Goal: Task Accomplishment & Management: Complete application form

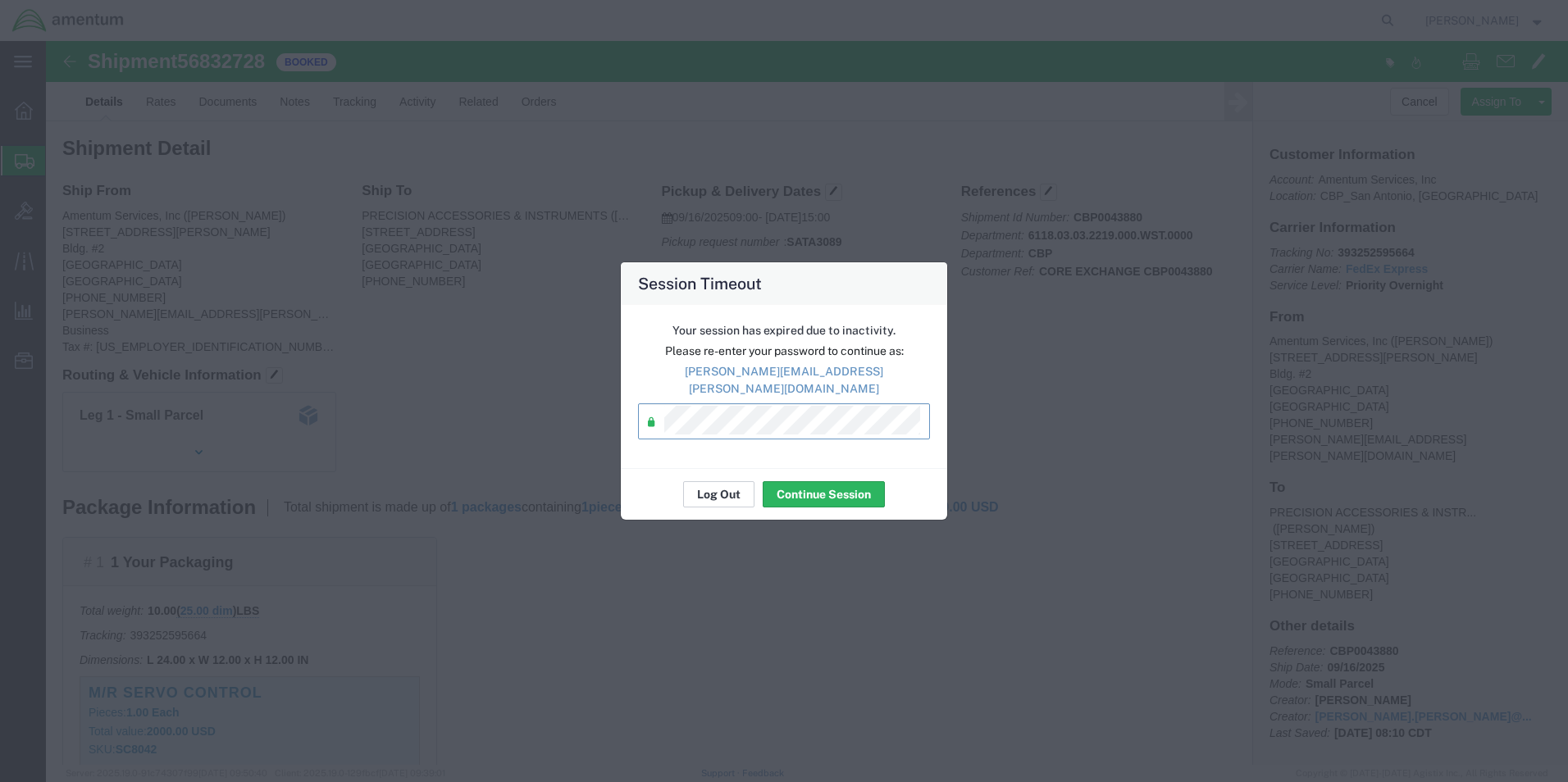
click at [724, 492] on button "Log Out" at bounding box center [718, 494] width 71 height 27
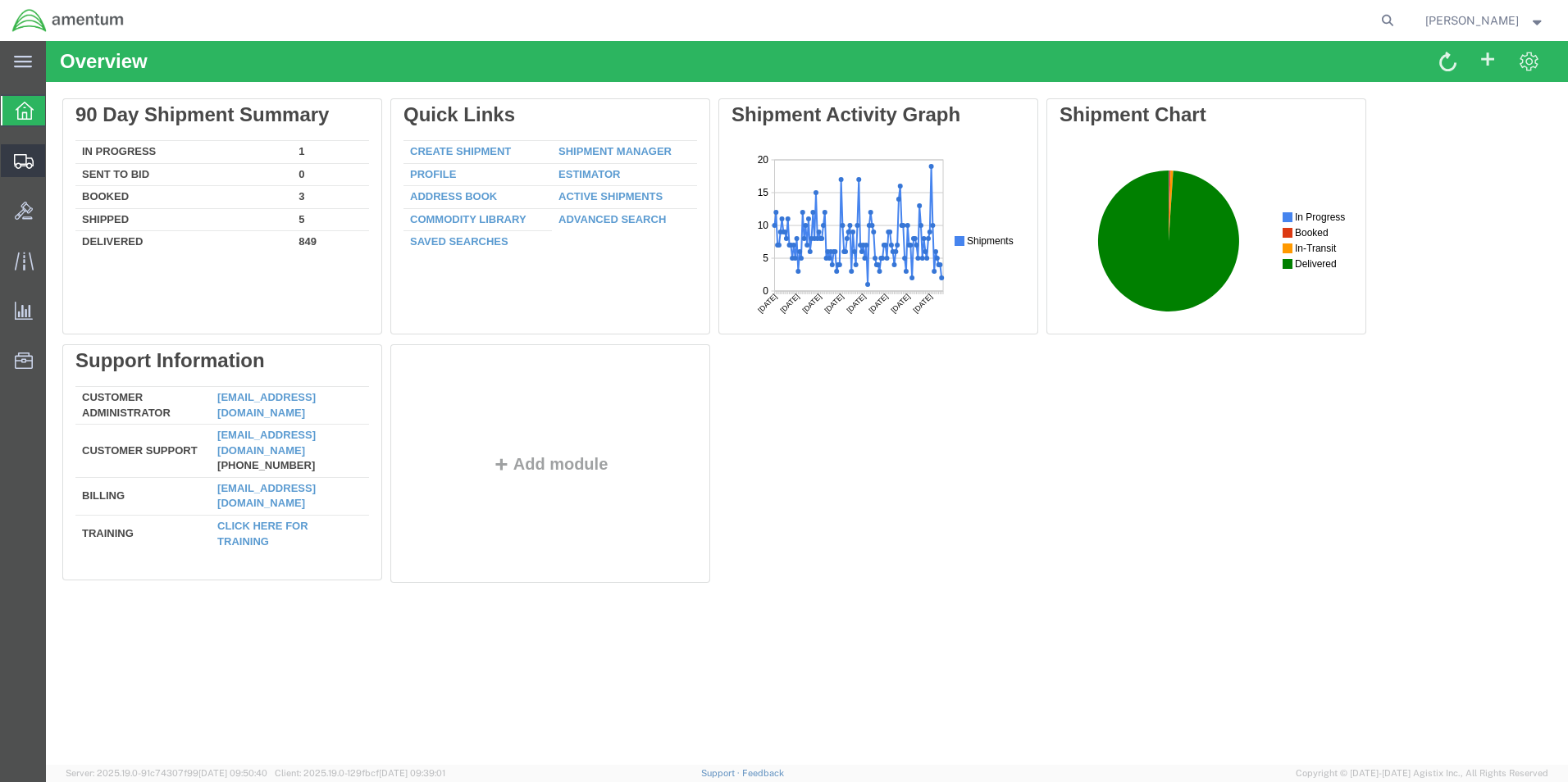
click at [0, 0] on span "Create Shipment" at bounding box center [0, 0] width 0 height 0
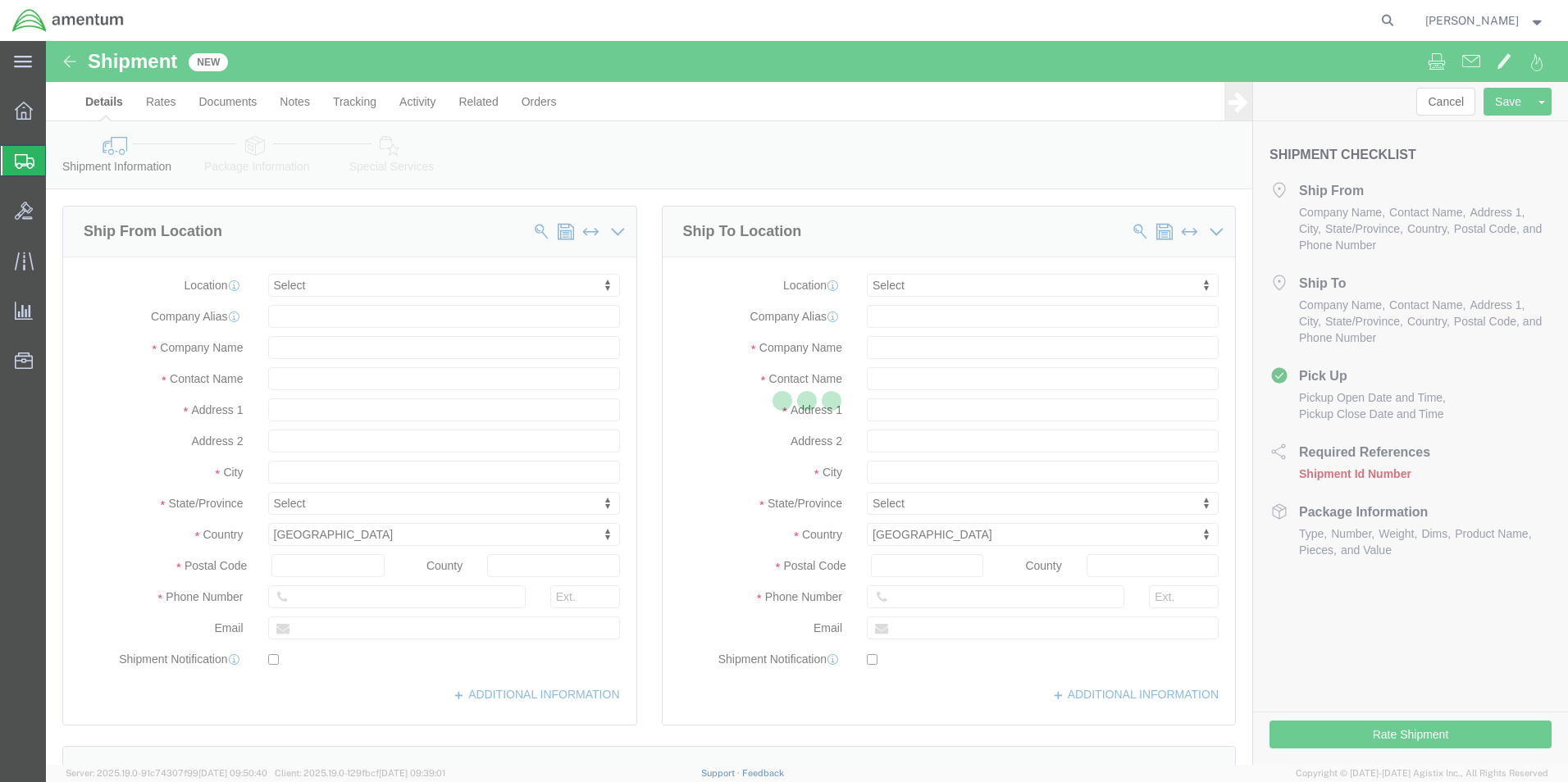
select select
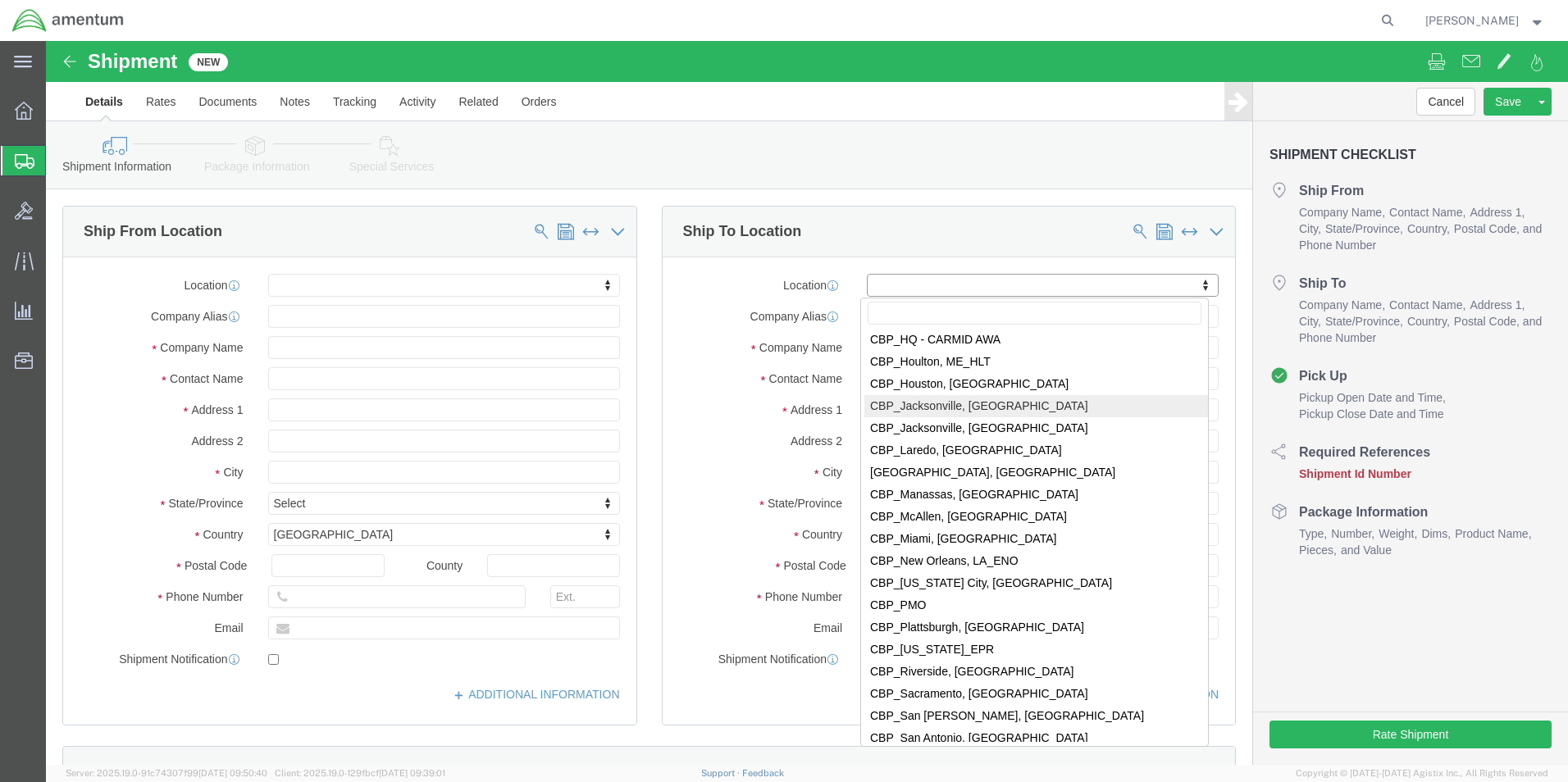
scroll to position [3279, 0]
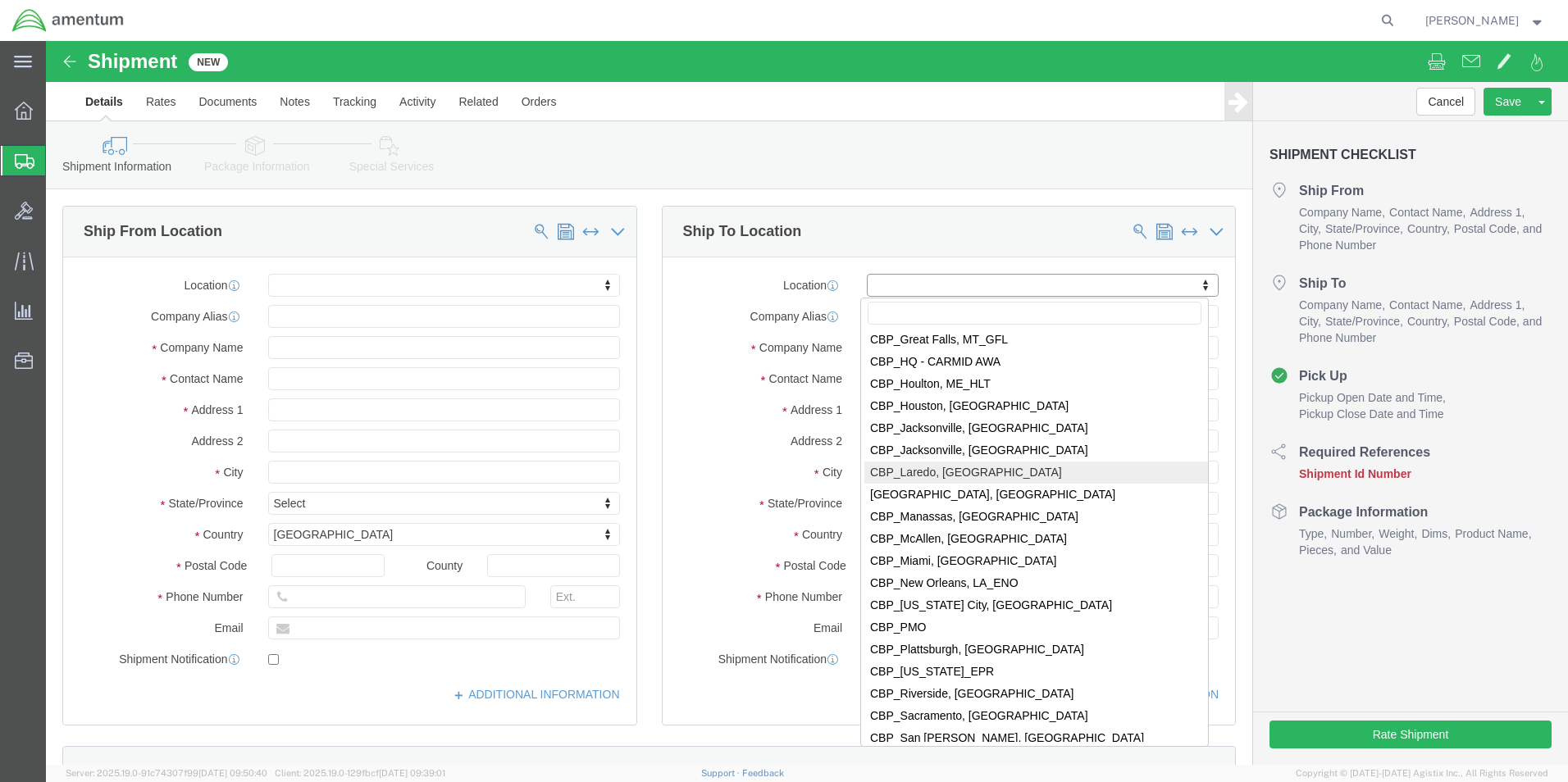
select select "49940"
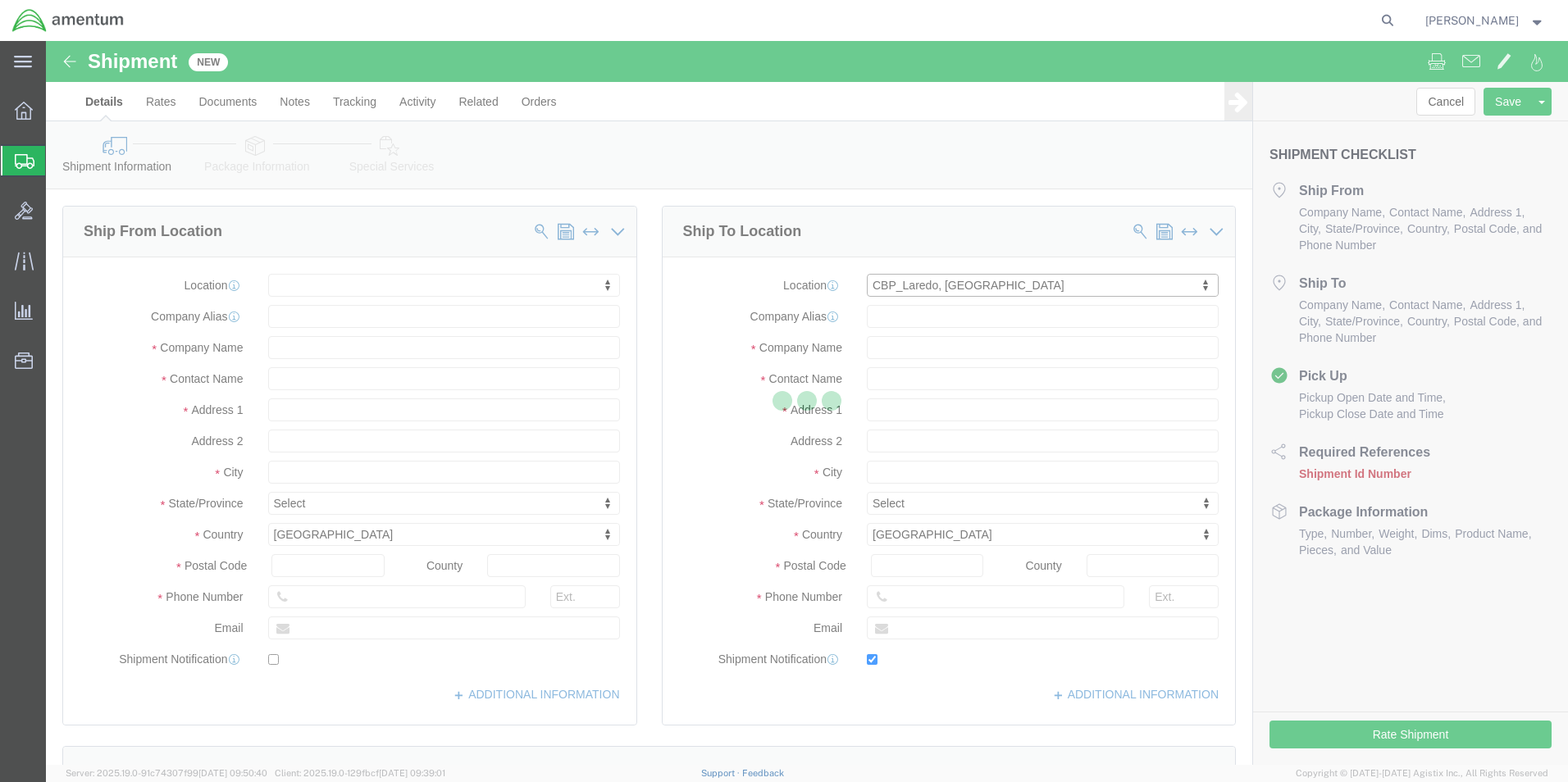
type input "5203 Maher Ave"
type input "Hangar 3"
type input "78041"
type input "210-308-4864"
type input "roman.trujillo@cbp.dhs.gov"
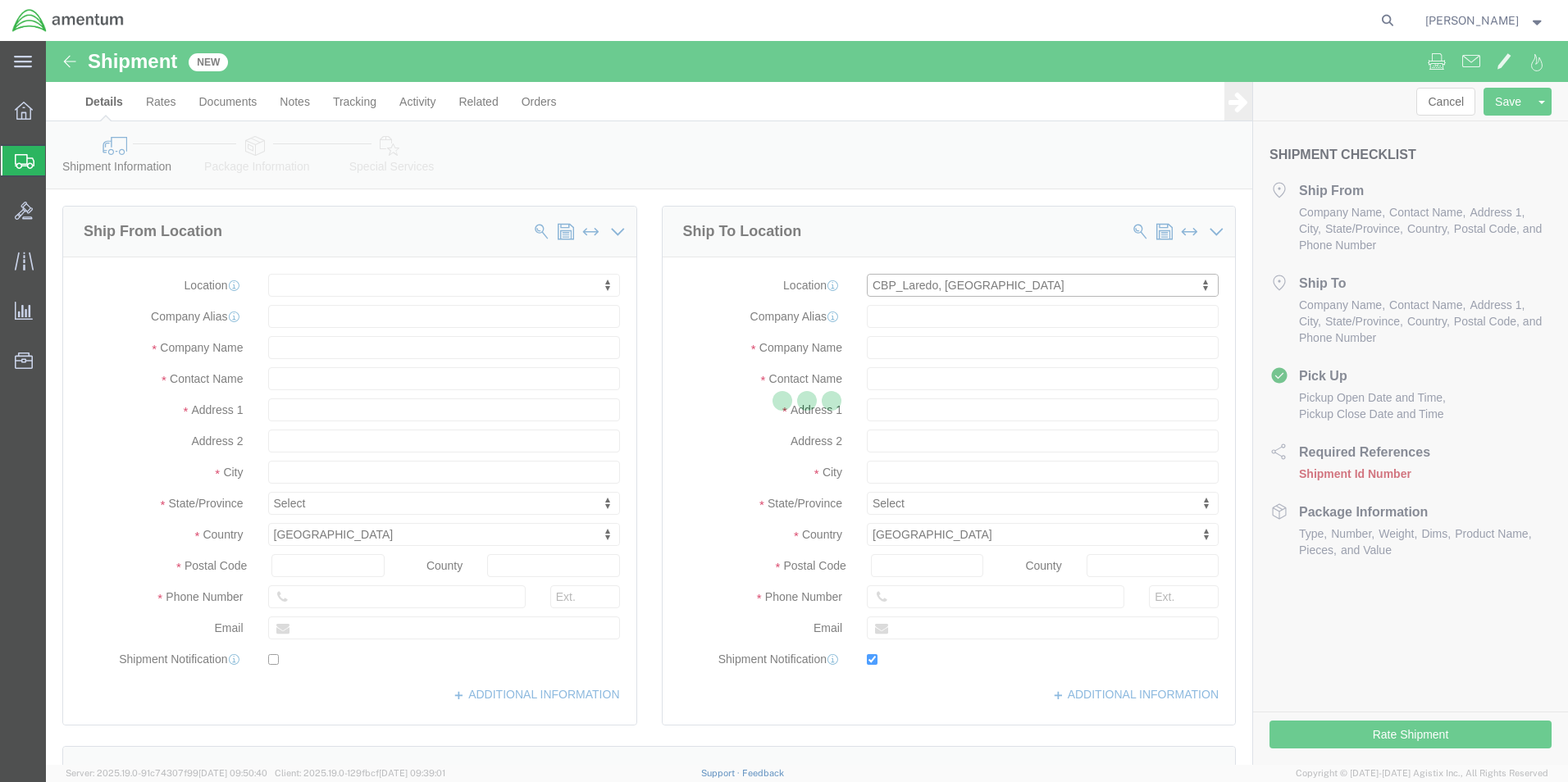
checkbox input "true"
type input "Amentum Services, Inc"
type input "ROMAN TRUJILLO"
type input "Laredo"
select select "TX"
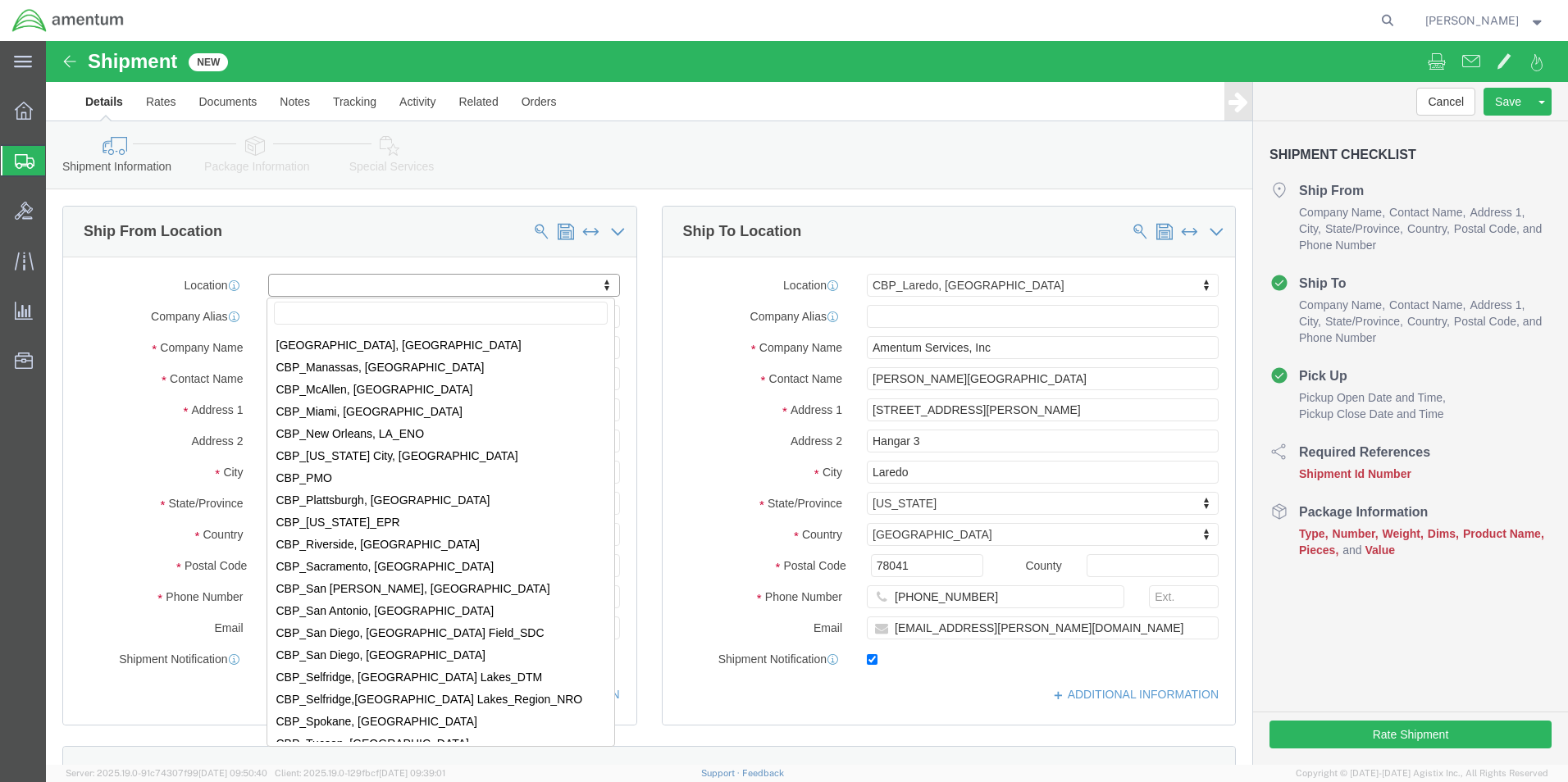
scroll to position [3443, 0]
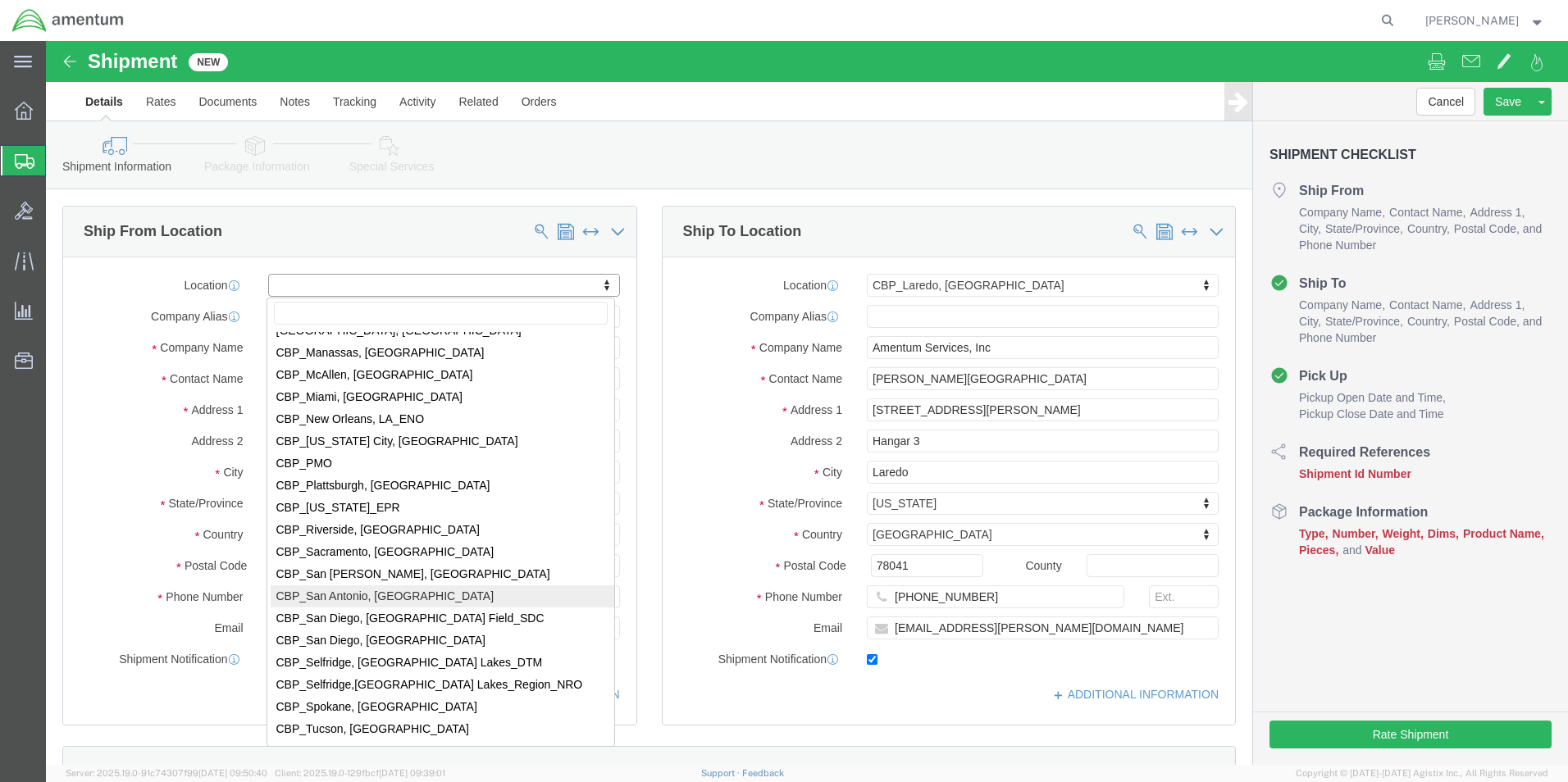
select select "49945"
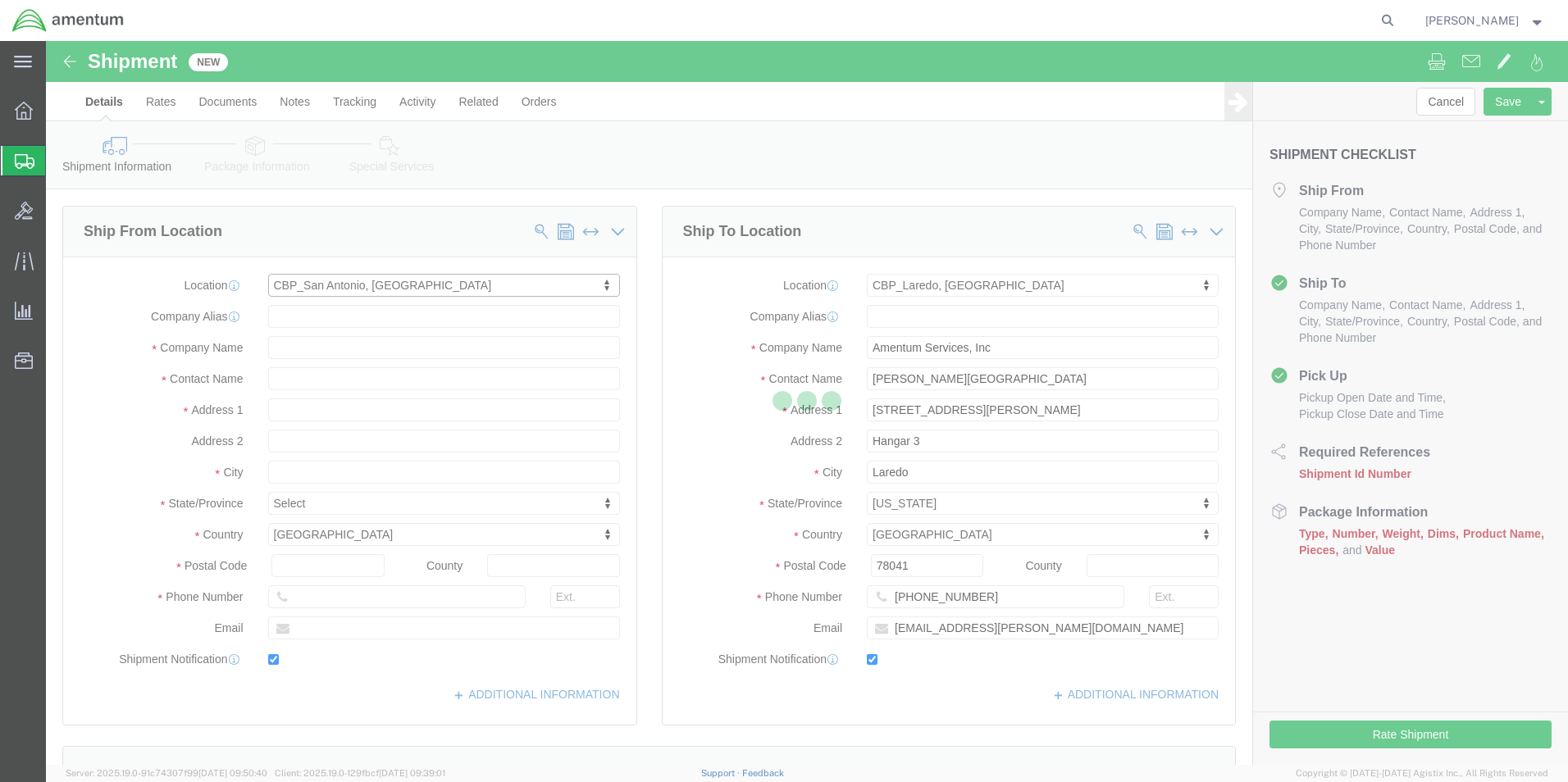
type input "457 Sandau Rd"
type input "Bldg. #2"
type input "78216"
type input "210-308-4864"
type input "alison.k.godoy@associates.cbp.dhs.gov"
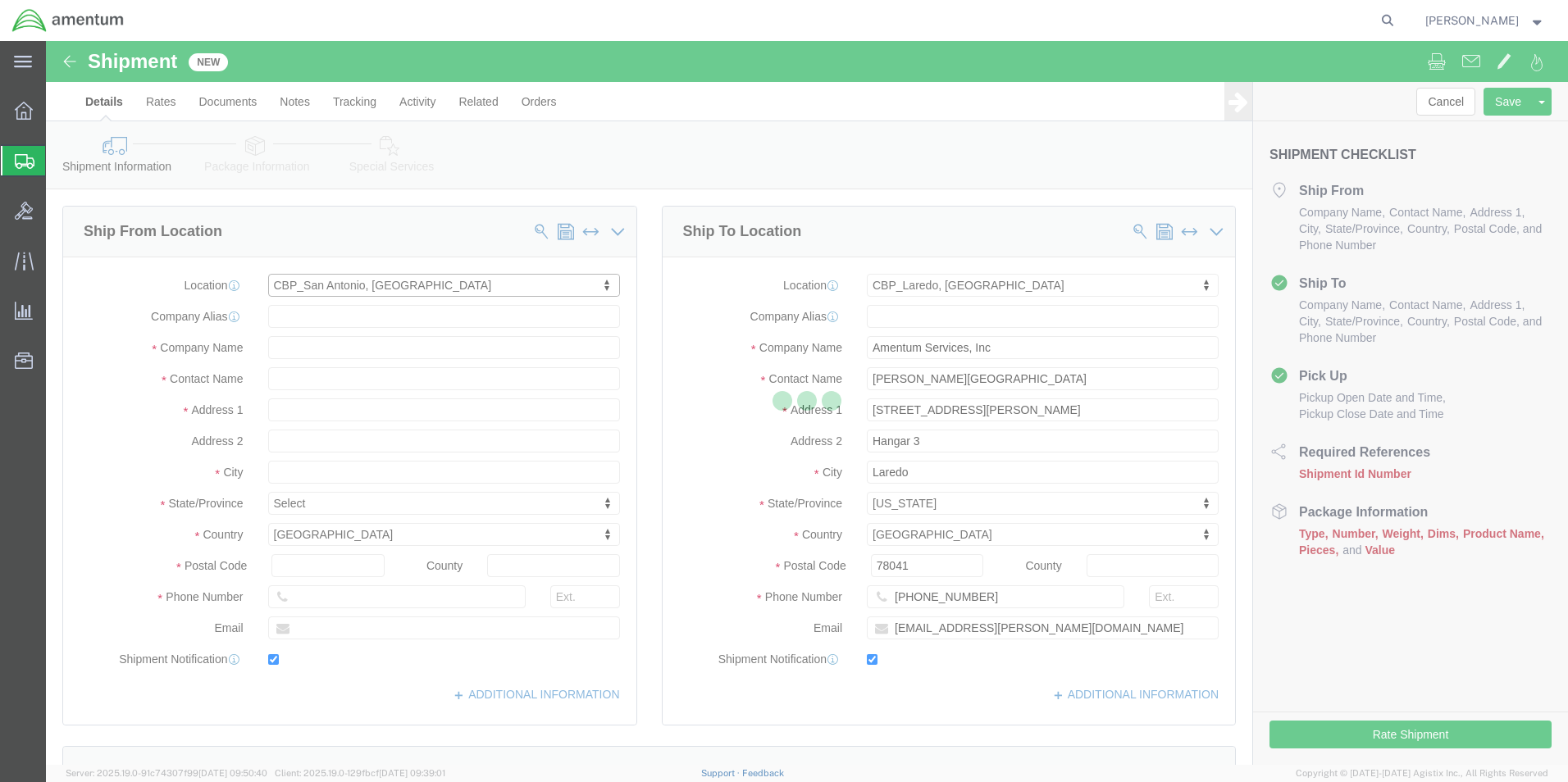
checkbox input "true"
type input "Amentum Services, Inc"
type input "ALISON GODOY"
type input "San Antonio"
select select "TX"
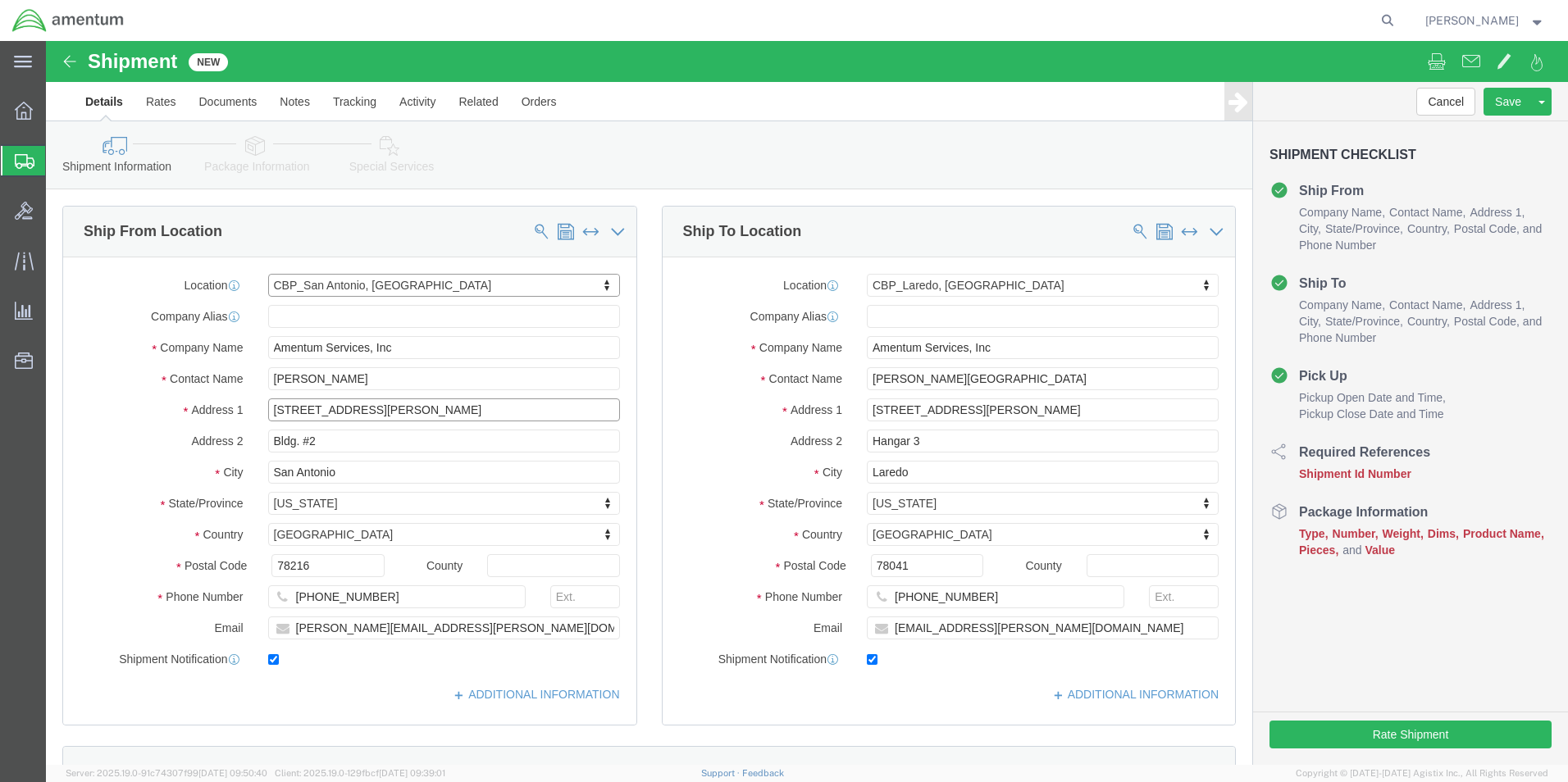
click input "457 Sandau Rd"
click input "ALISON GODOY"
drag, startPoint x: 324, startPoint y: 339, endPoint x: 75, endPoint y: 314, distance: 250.3
click div "Location CBP_San Antonio, TX_WST My Profile Location 1002-4122-6 1006-5256-0 10…"
type input "DEWAYNE JENNINGS"
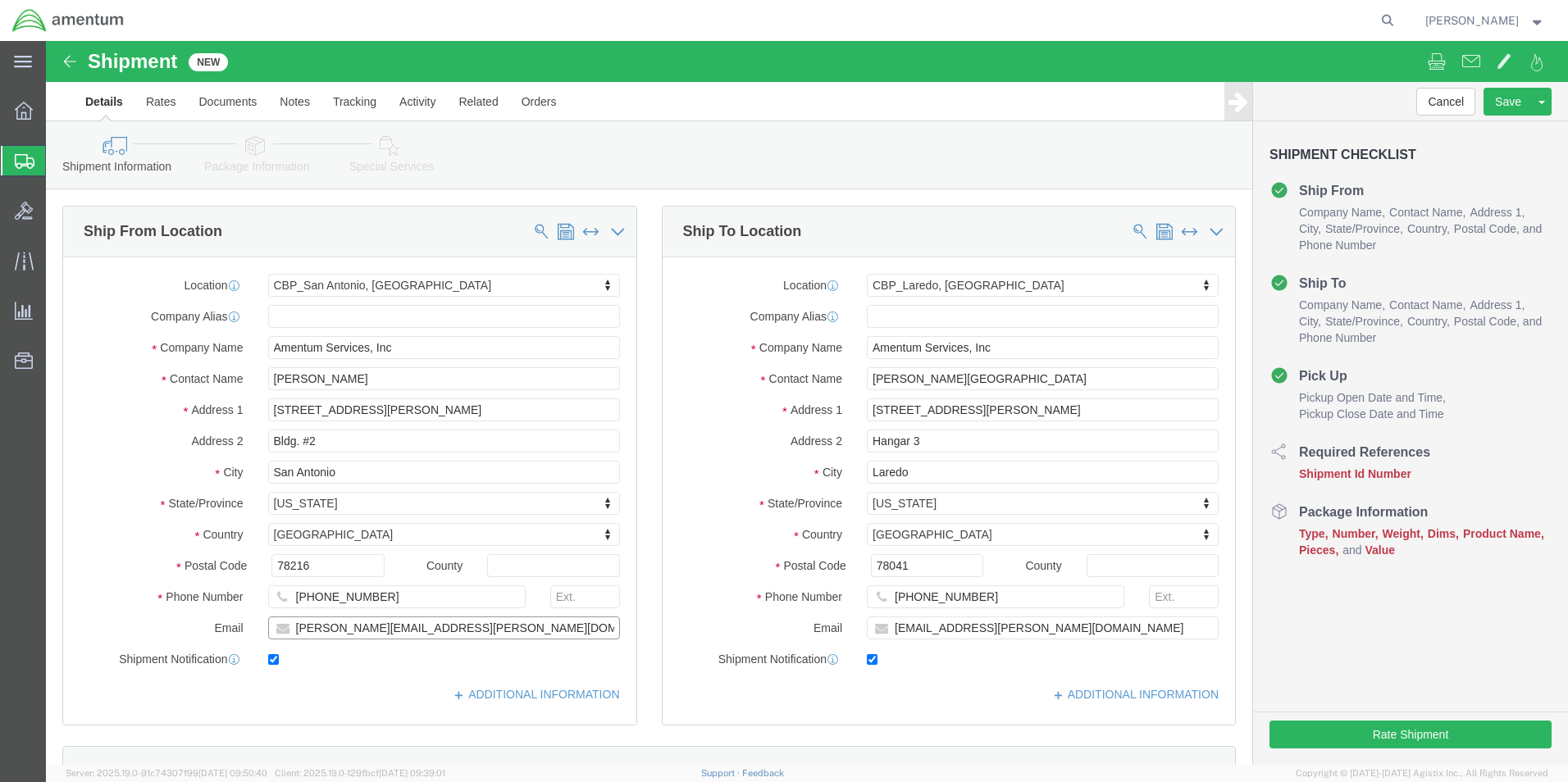
click input "alison.k.godoy@associates.cbp.dhs.gov"
type input "carroll.d.jennings@associates.cbp.dhs.gov"
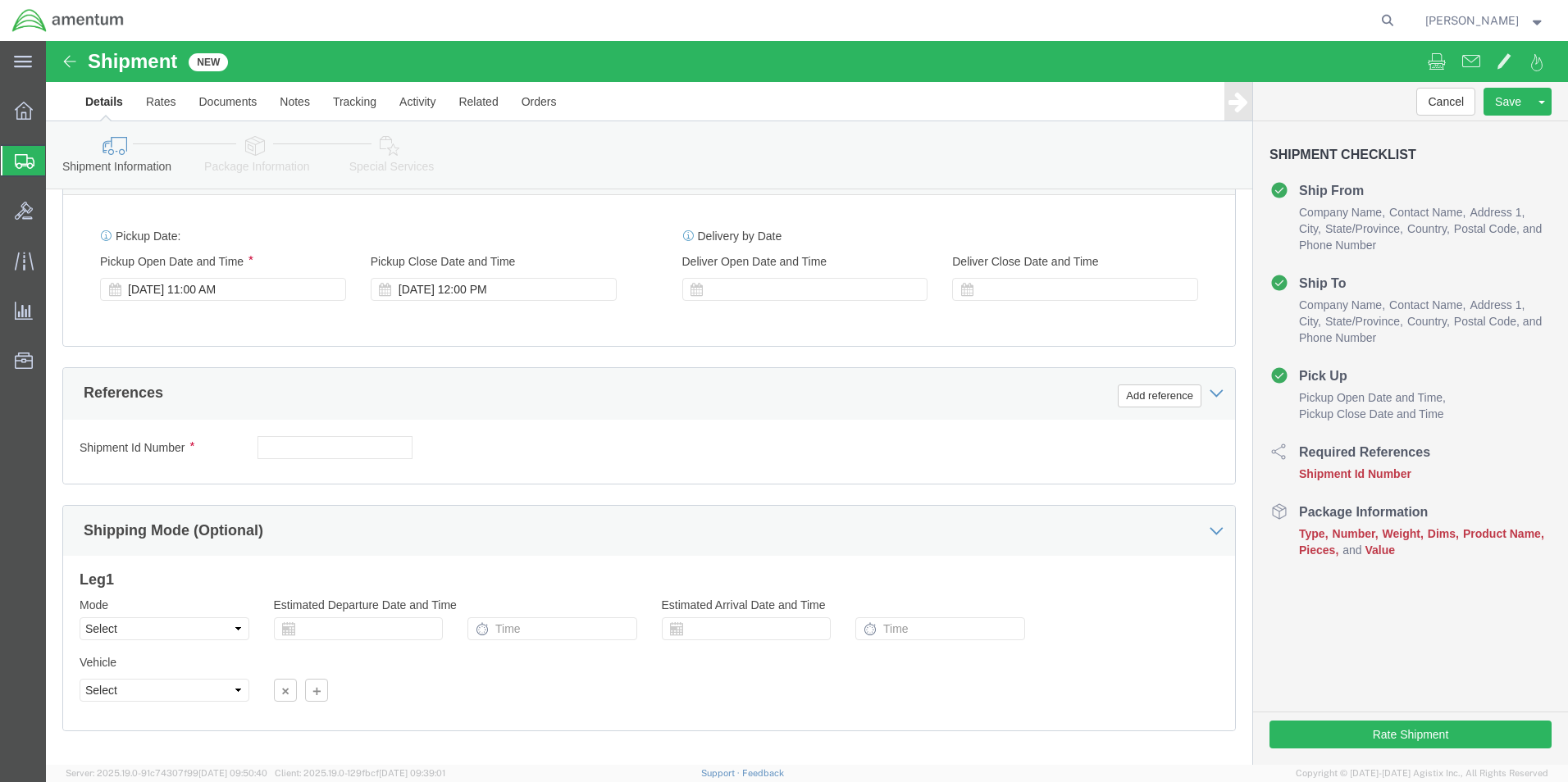
scroll to position [574, 0]
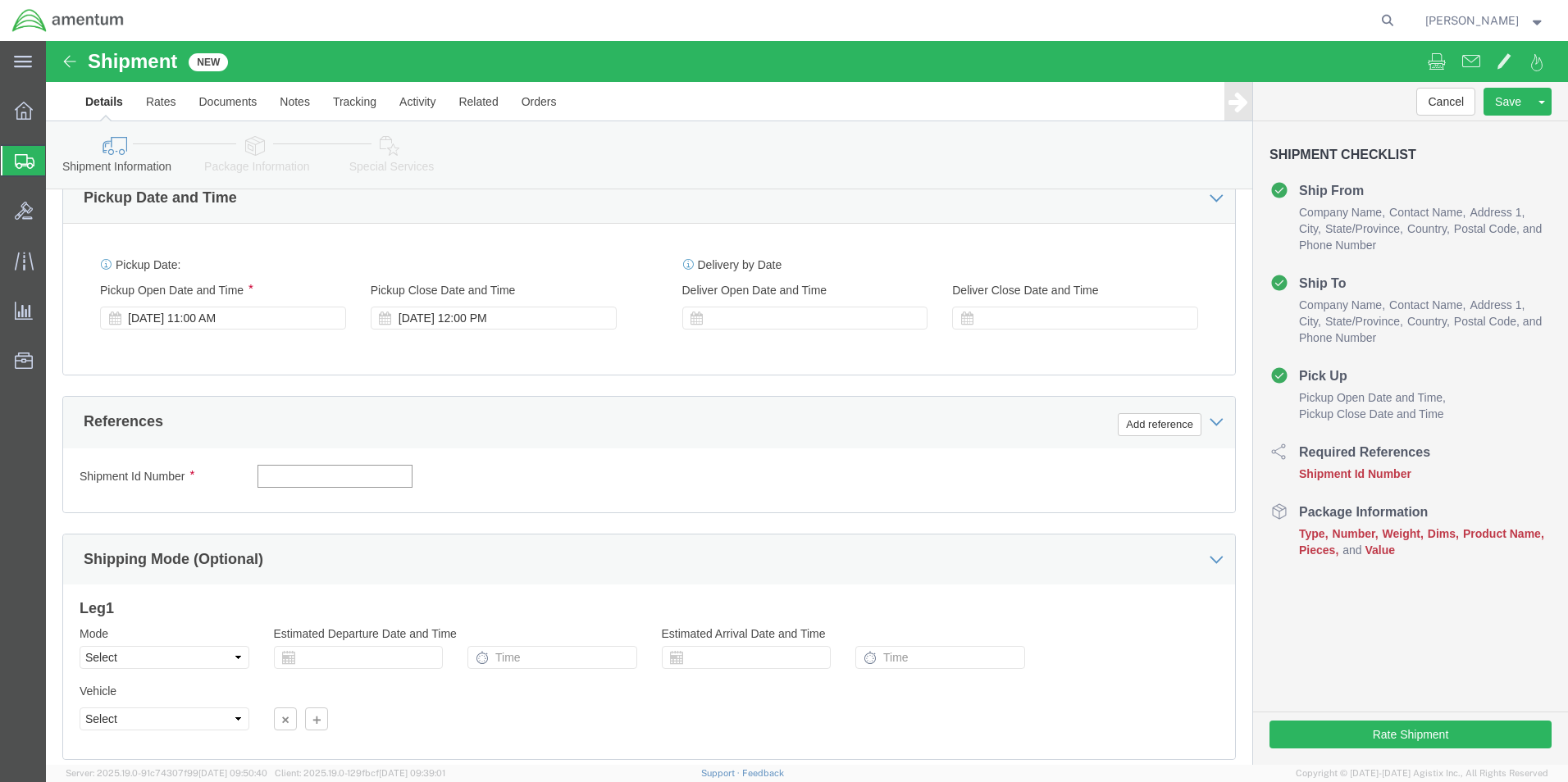
click input "text"
type input "532-00564"
click button "Add reference"
click select "Select Account Type Activity ID Airline Appointment Number ASN Batch Request # …"
select select "CUSTREF"
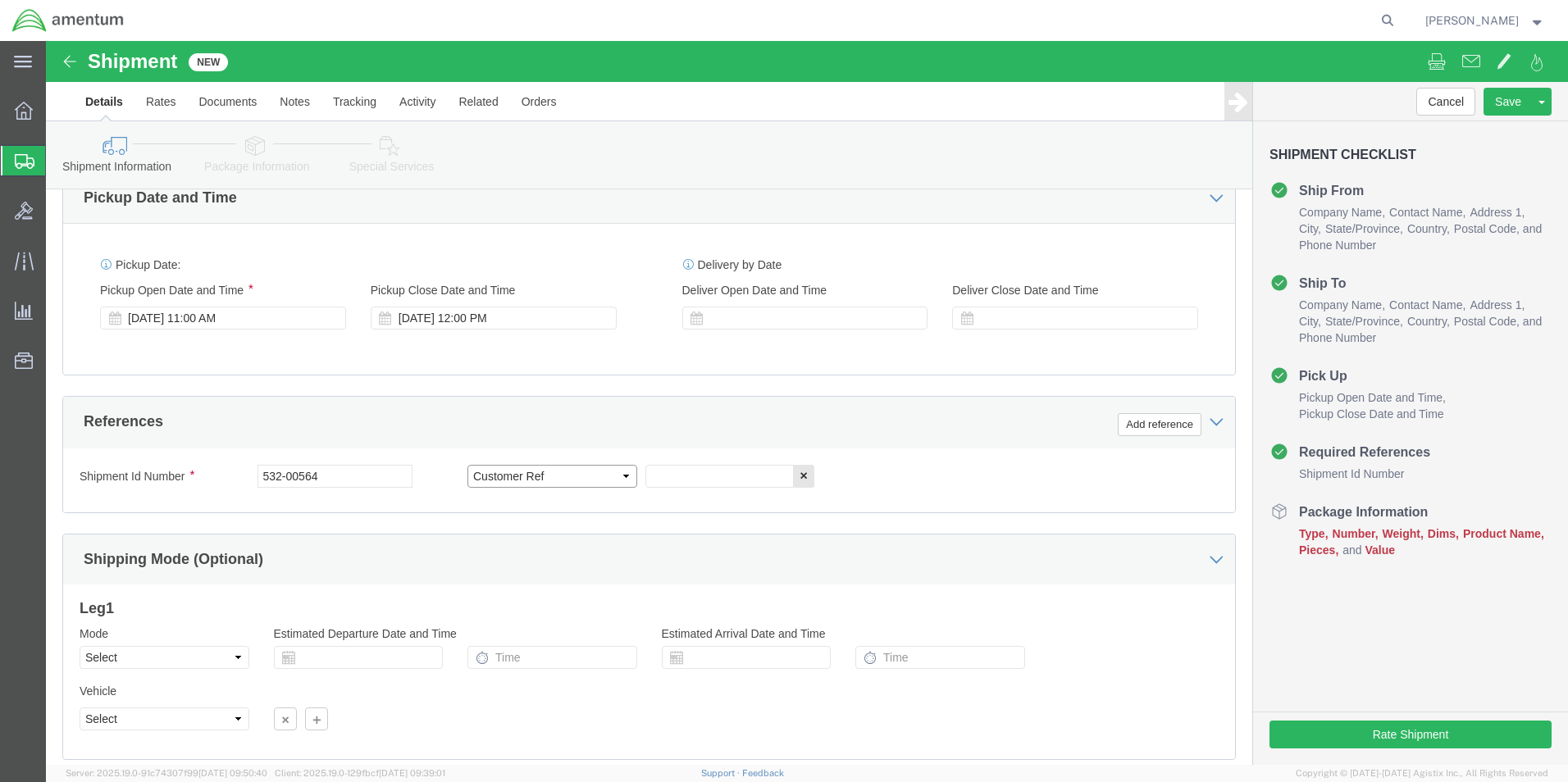
click select "Select Account Type Activity ID Airline Appointment Number ASN Batch Request # …"
click input "text"
type input "t"
type input "TRA NSFER REQUEST 532-000564"
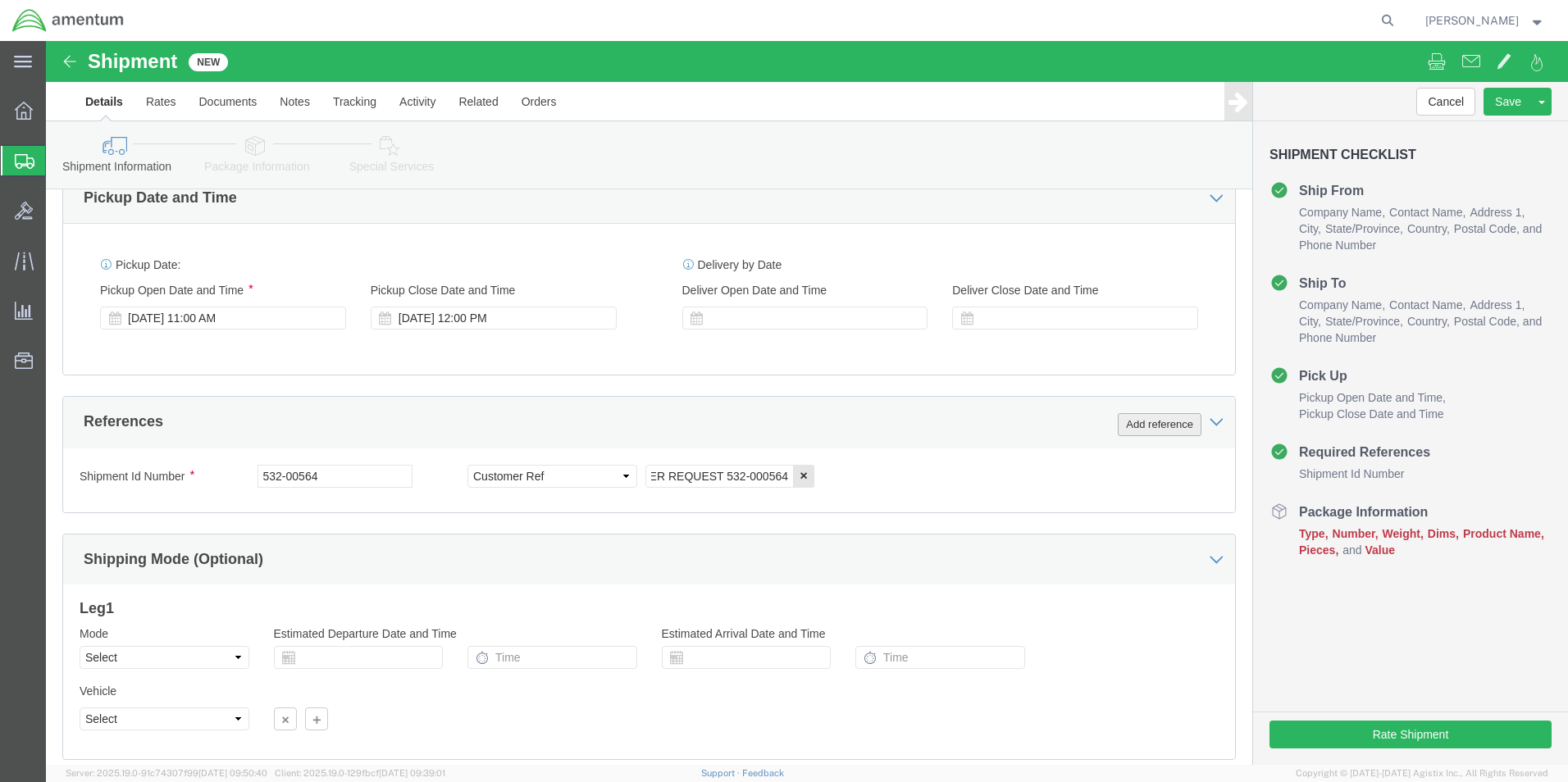
click button "Add reference"
click select "Select Account Type Activity ID Airline Appointment Number ASN Batch Request # …"
select select "DEPT"
click select "Select Account Type Activity ID Airline Appointment Number ASN Batch Request # …"
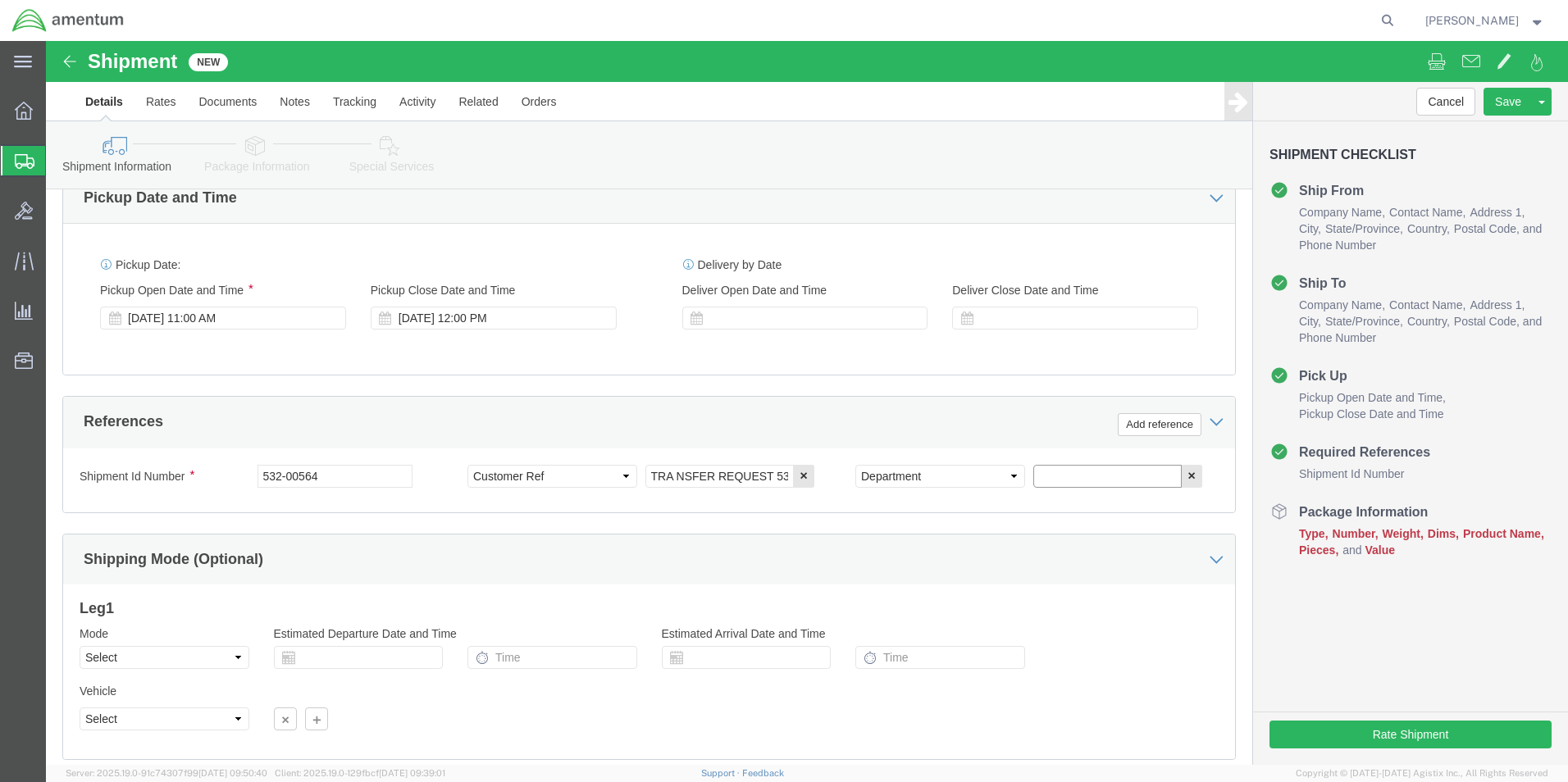
click input "text"
type input "CBP"
click button "Add reference"
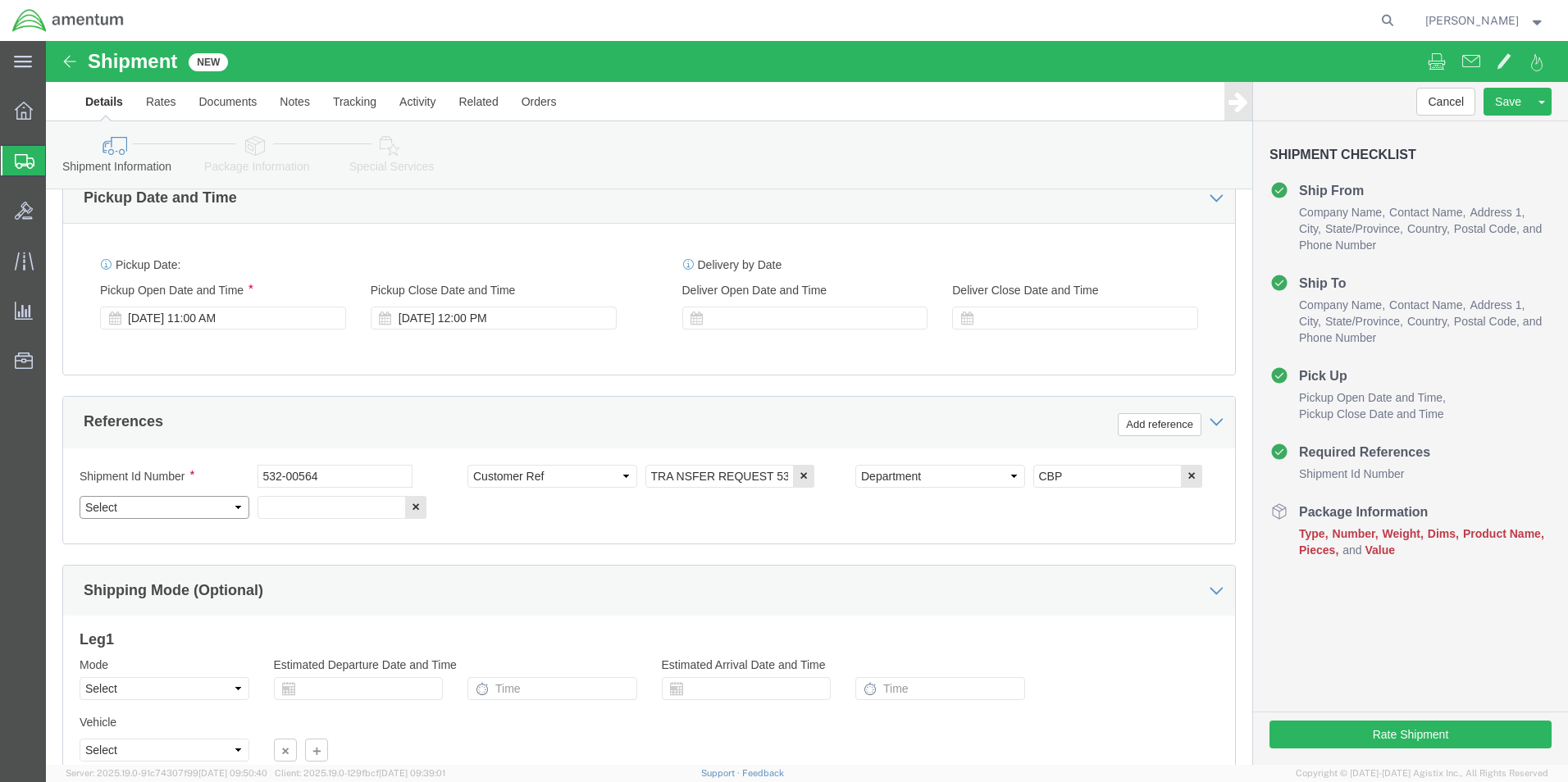
click select "Select Account Type Activity ID Airline Appointment Number ASN Batch Request # …"
select select "PROJNUM"
click select "Select Account Type Activity ID Airline Appointment Number ASN Batch Request # …"
click input "text"
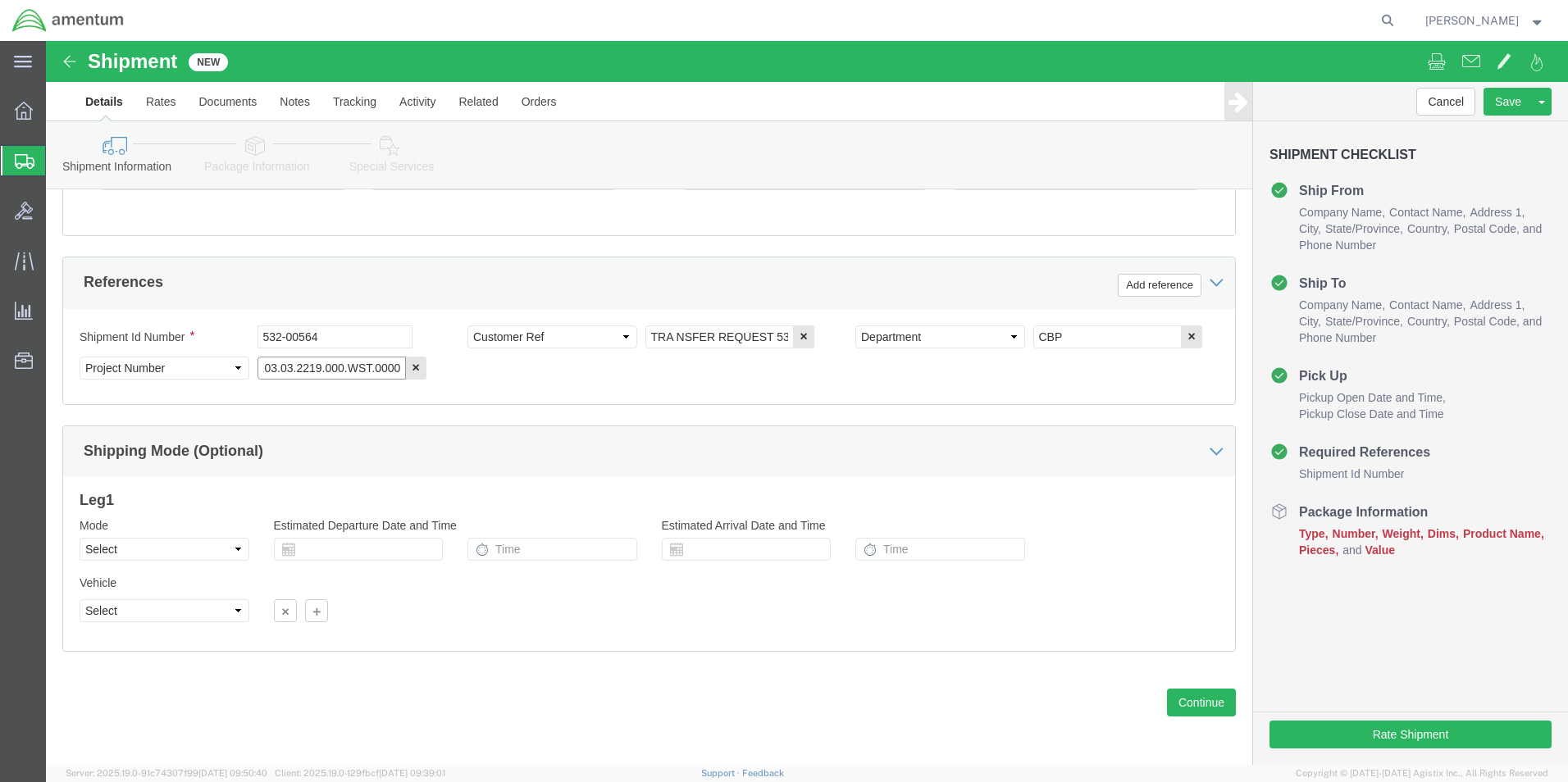
scroll to position [714, 0]
type input "6118.03.03.2219.000.WST.0000"
click select "Select Air Less than Truckload Multi-Leg Ocean Freight Rail Small Parcel Truckl…"
select select "SMAL"
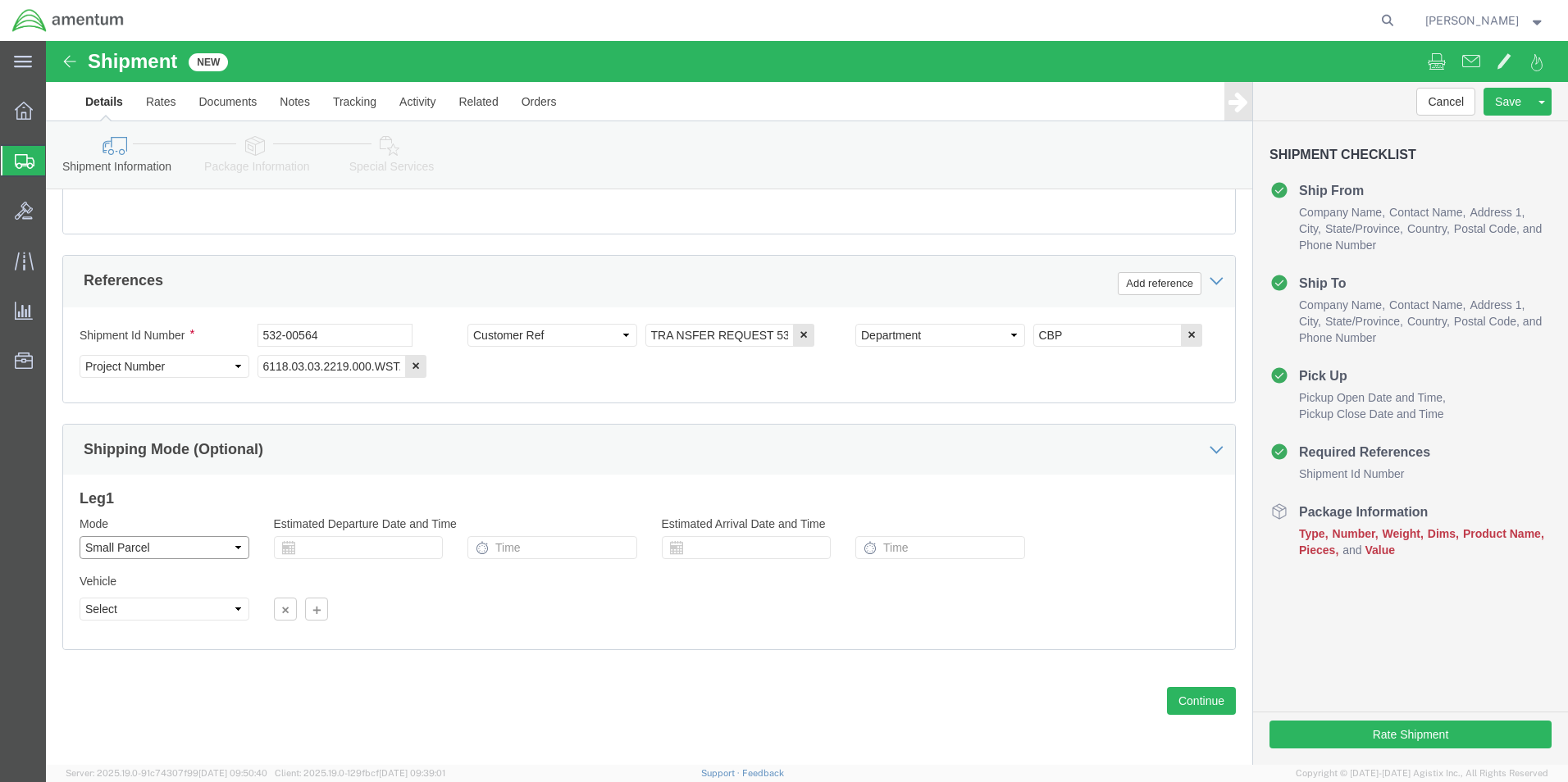
click select "Select Air Less than Truckload Multi-Leg Ocean Freight Rail Small Parcel Truckl…"
click div
click button "Continue"
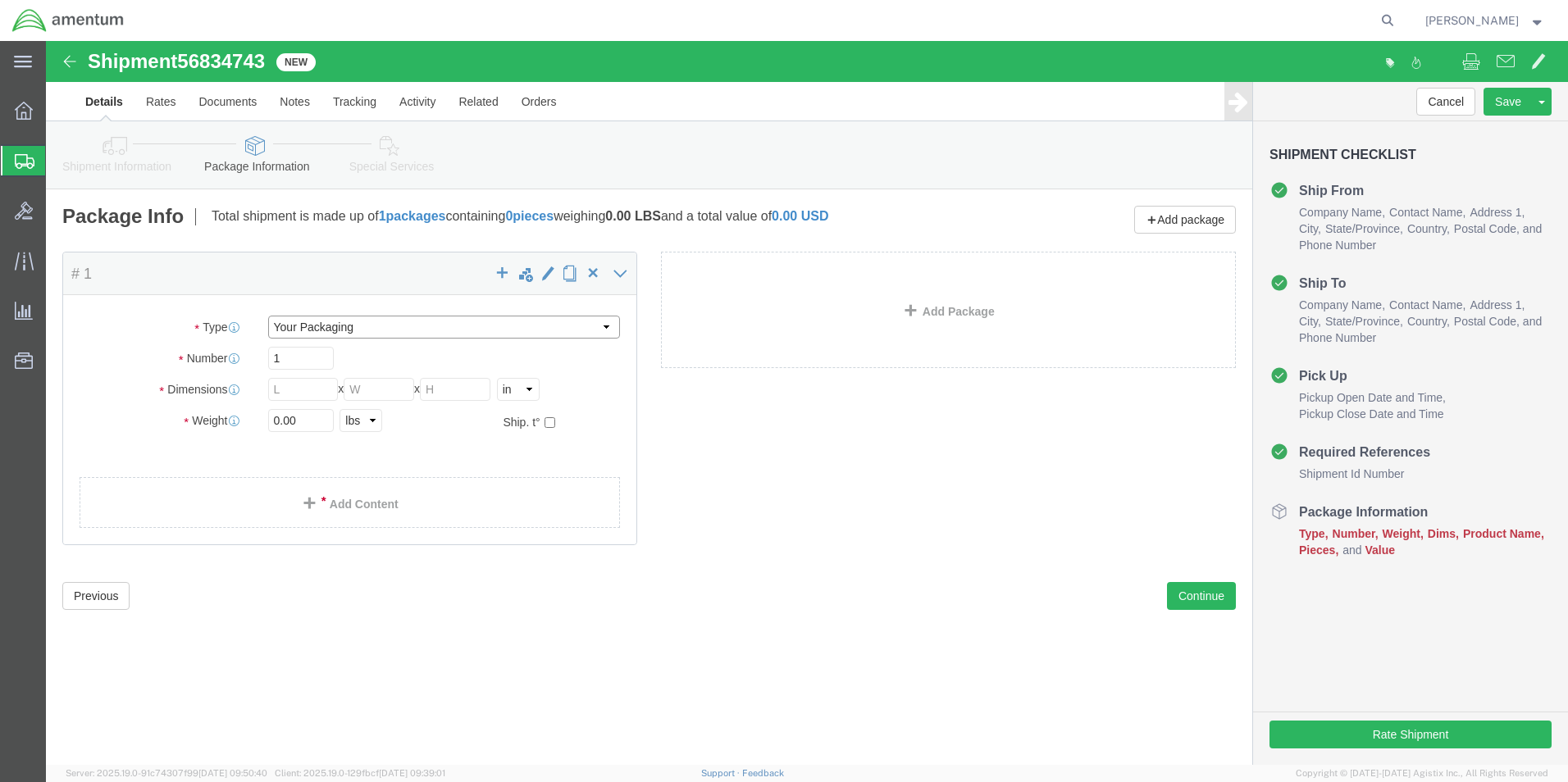
click select "Select Bale(s) Basket(s) Bolt(s) Bottle(s) Buckets Bulk Bundle(s) Can(s) Cardbo…"
select select "ENV"
click select "Select Bale(s) Basket(s) Bolt(s) Bottle(s) Buckets Bulk Bundle(s) Can(s) Cardbo…"
type input "9.50"
type input "12.50"
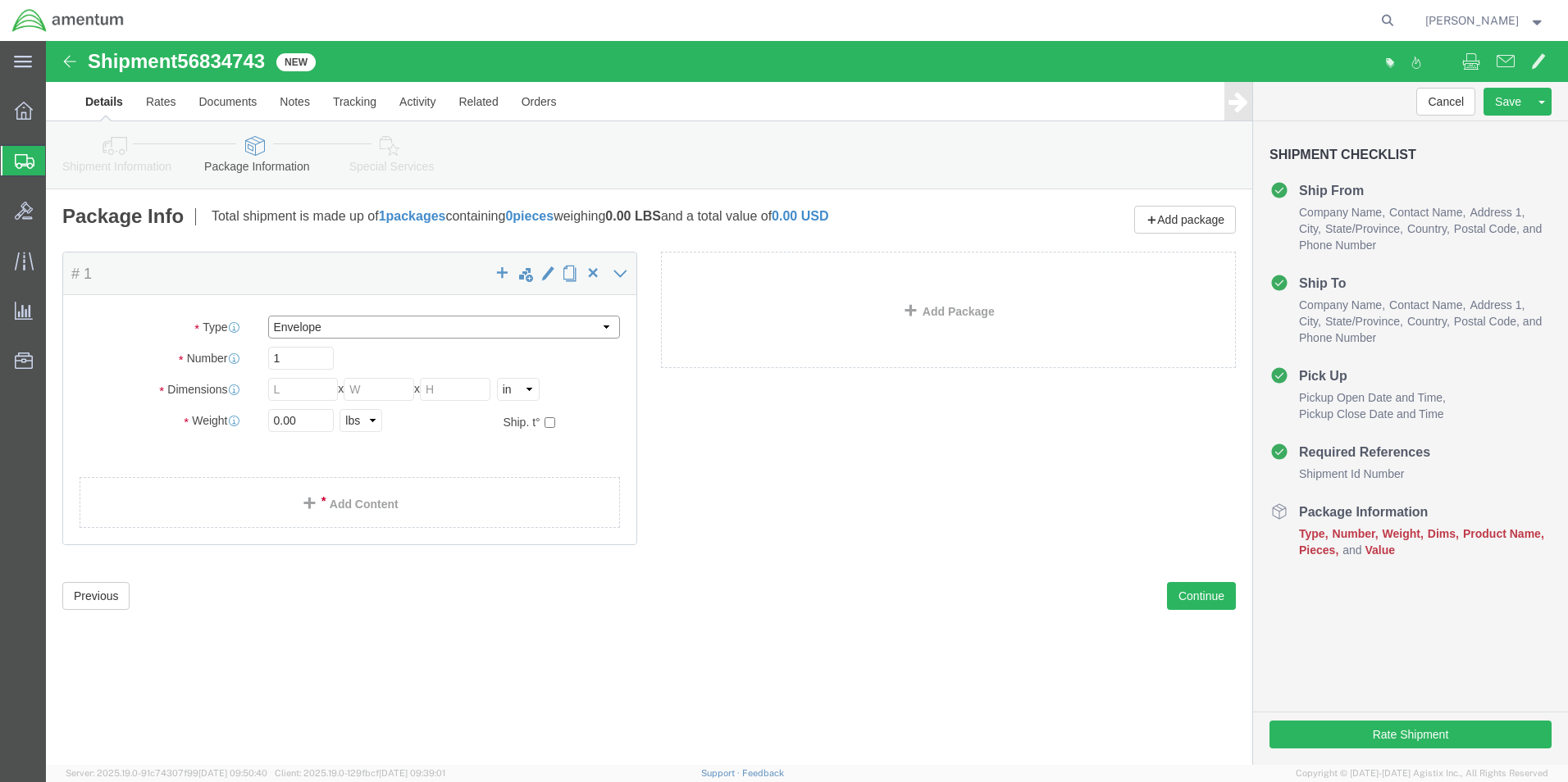
type input "0.25"
type input "1"
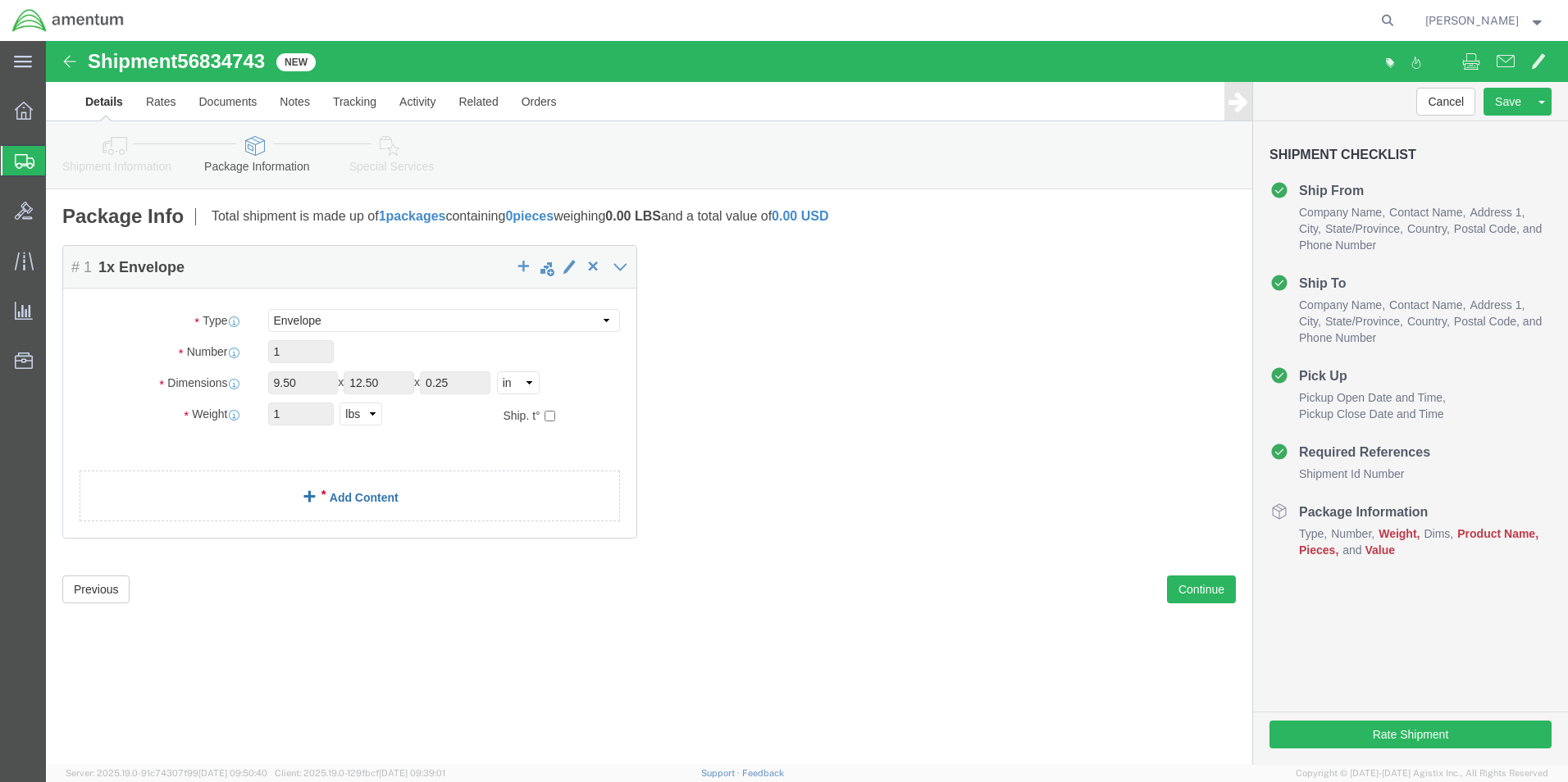
click link "Add Content"
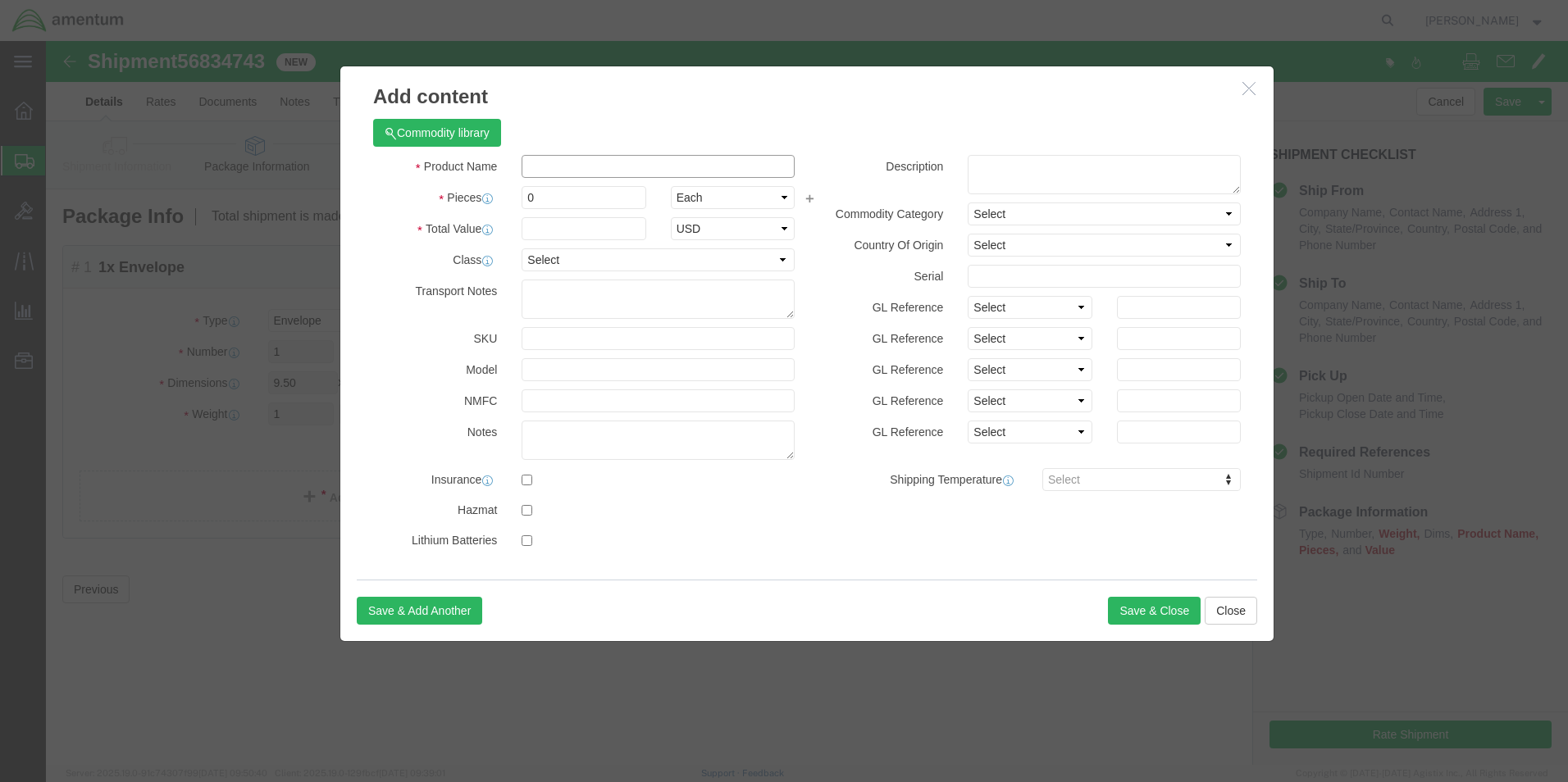
click input "text"
type input "NAS1352C08H6"
click input "0"
drag, startPoint x: 510, startPoint y: 163, endPoint x: 473, endPoint y: 170, distance: 37.7
click input "0"
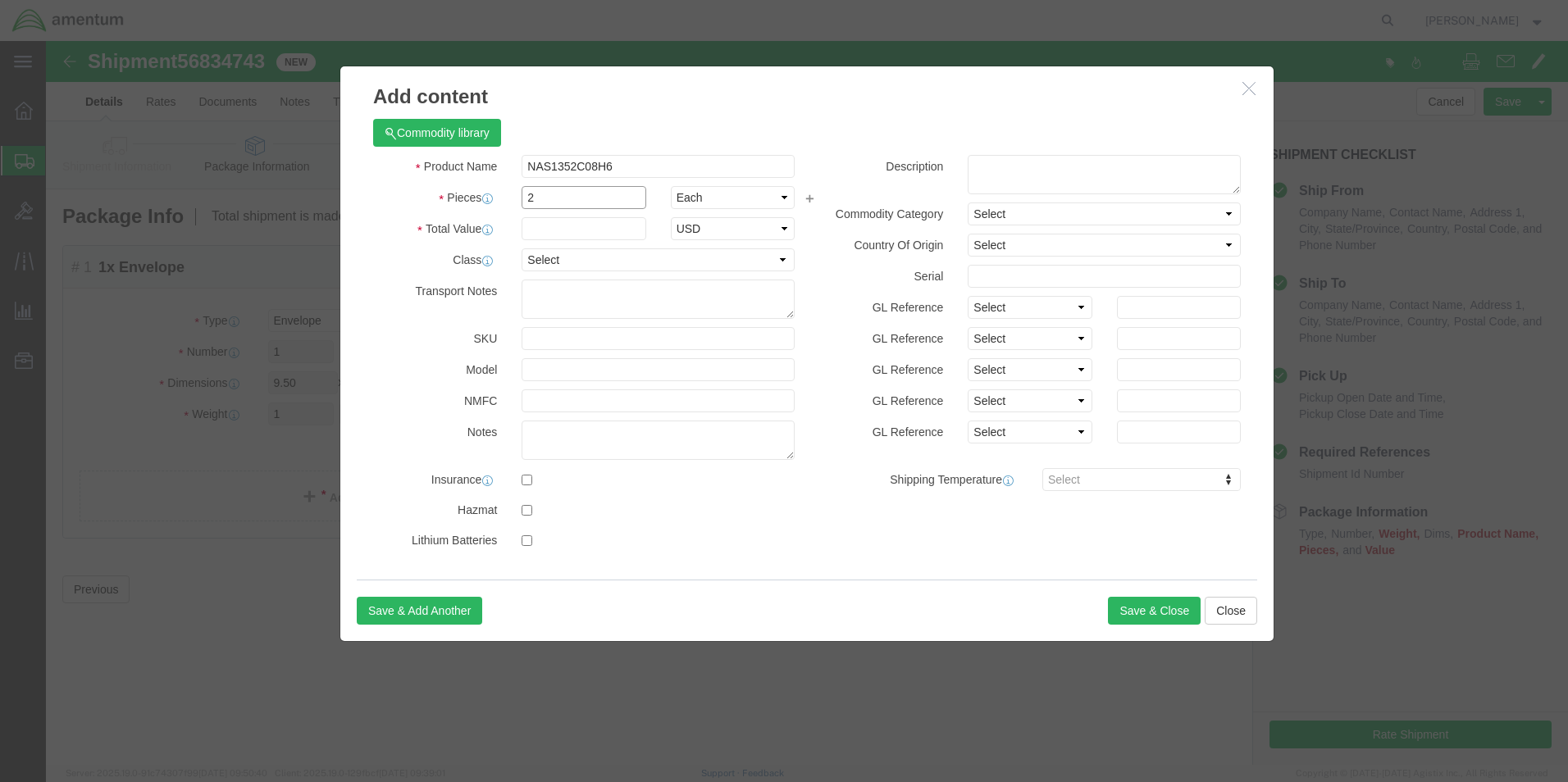
type input "2"
click input "text"
type input "50"
click label "Description"
click button "Save & Close"
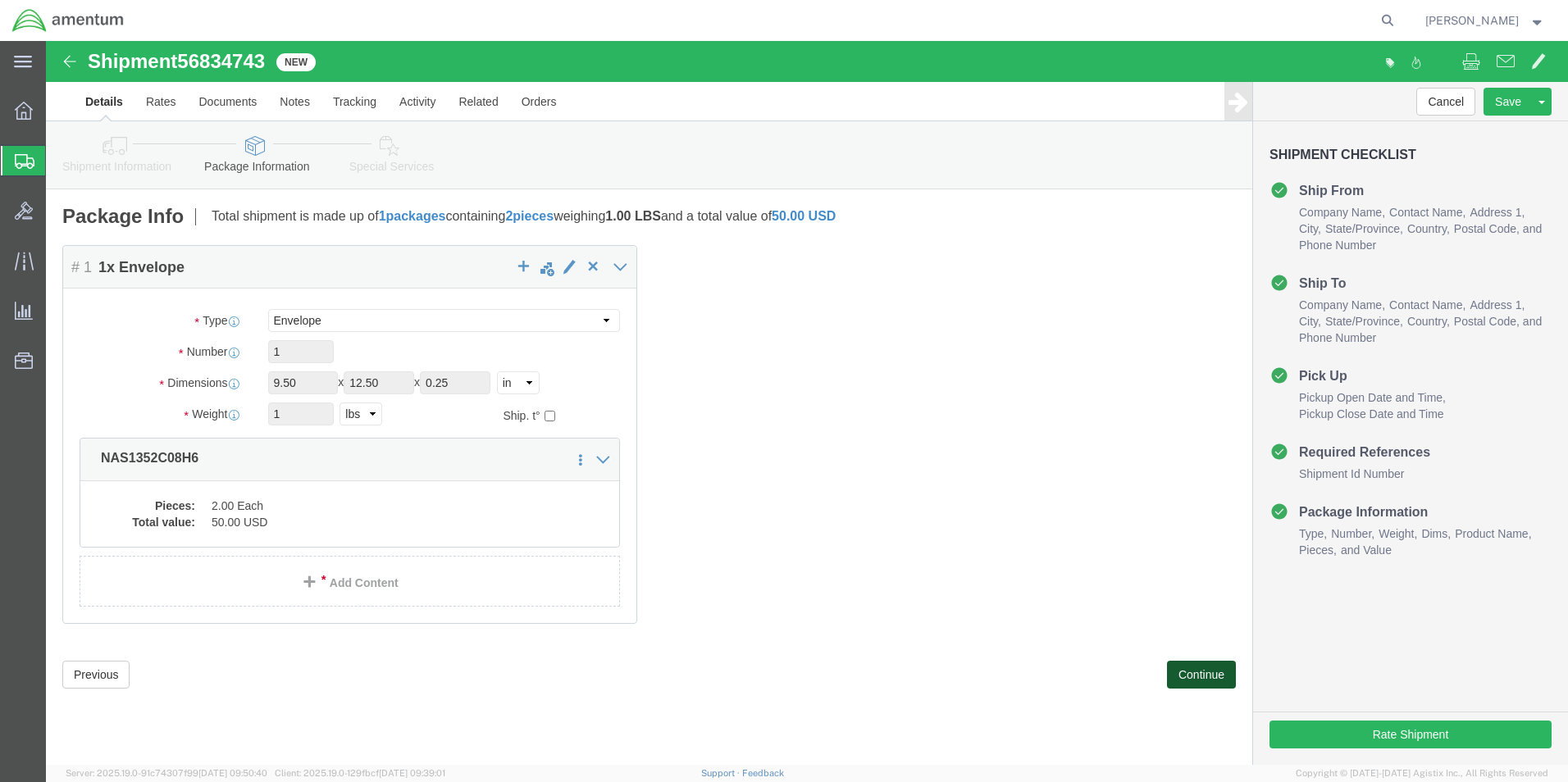
click button "Continue"
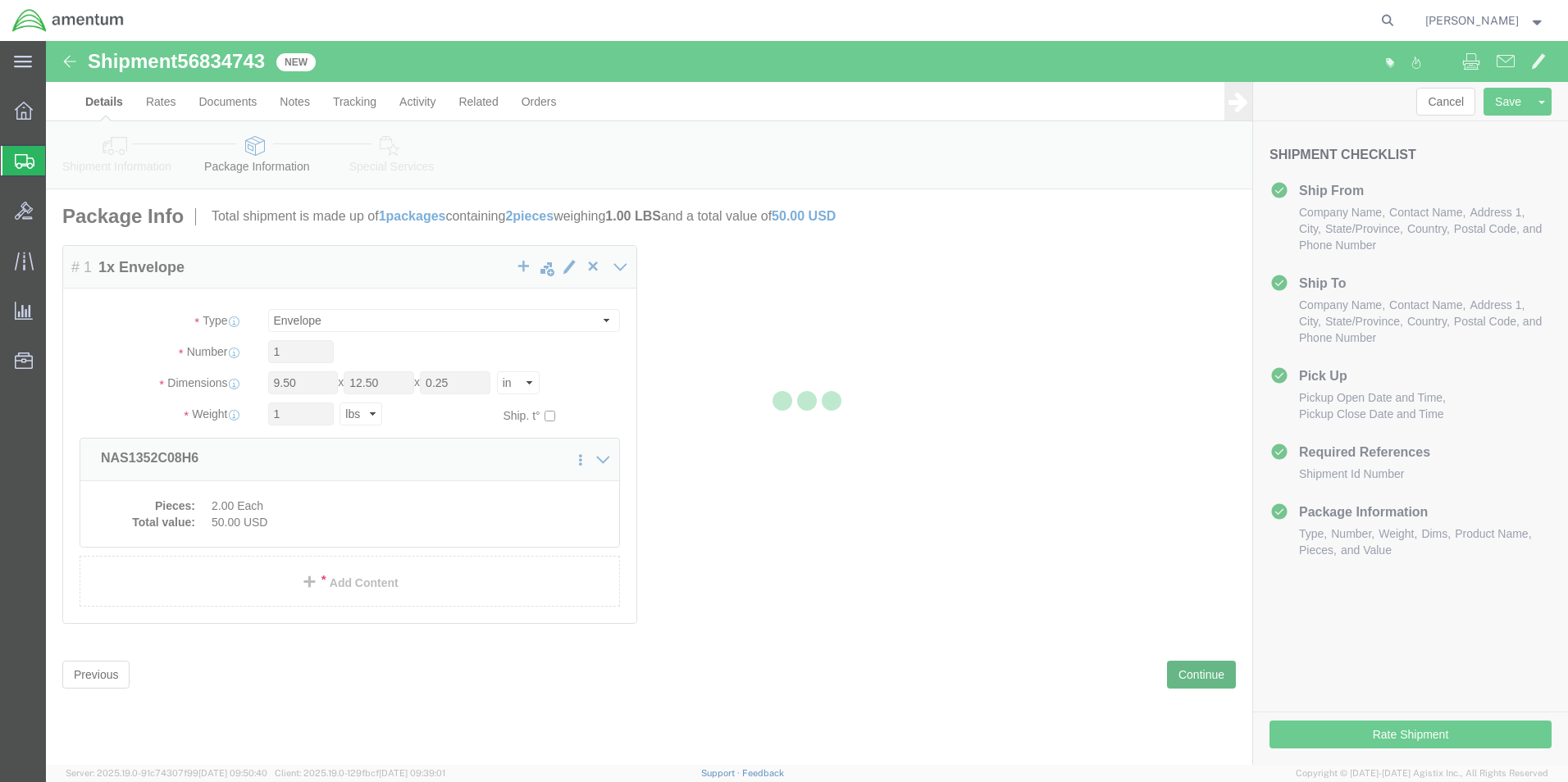
select select
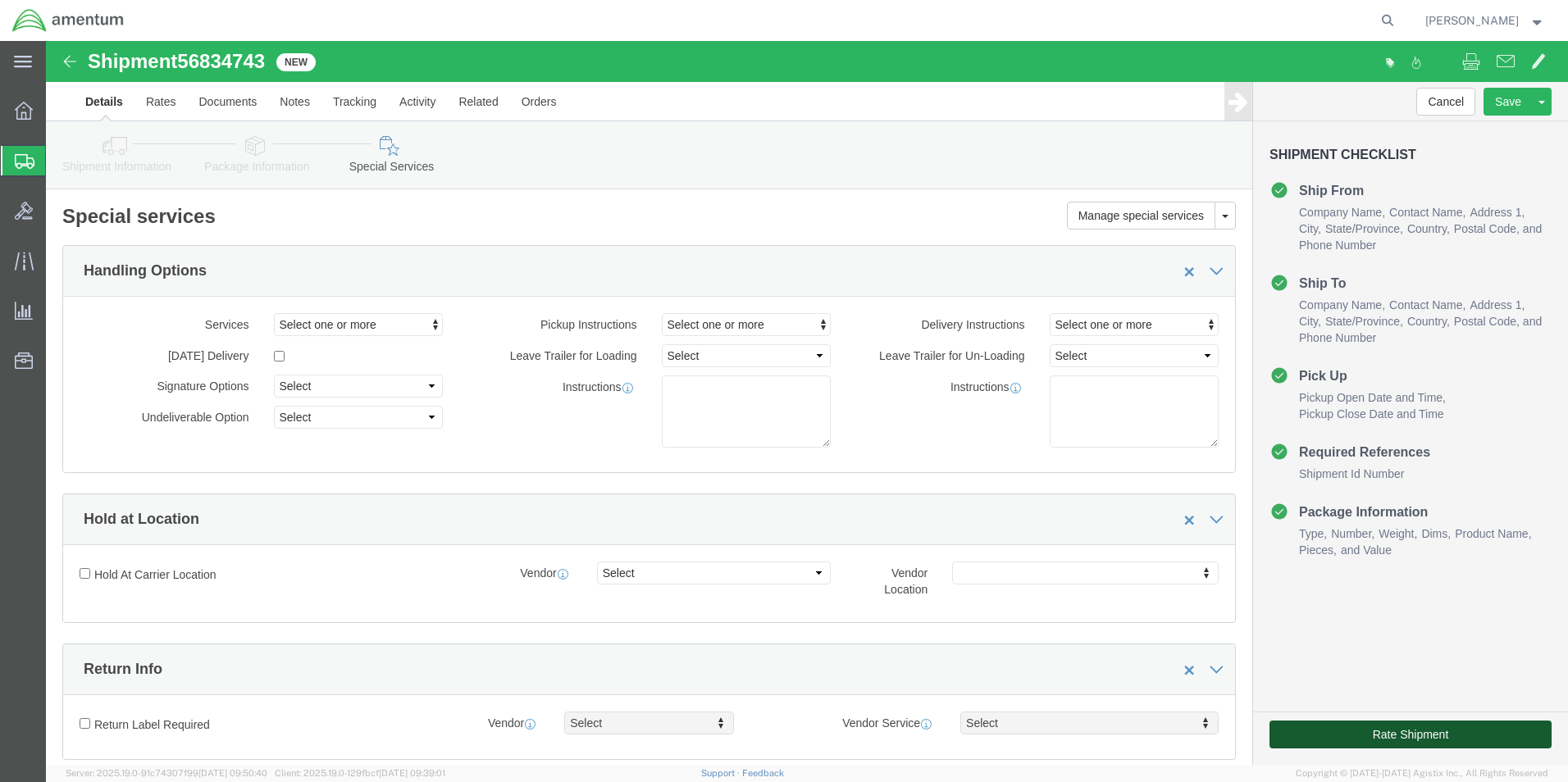
click button "Rate Shipment"
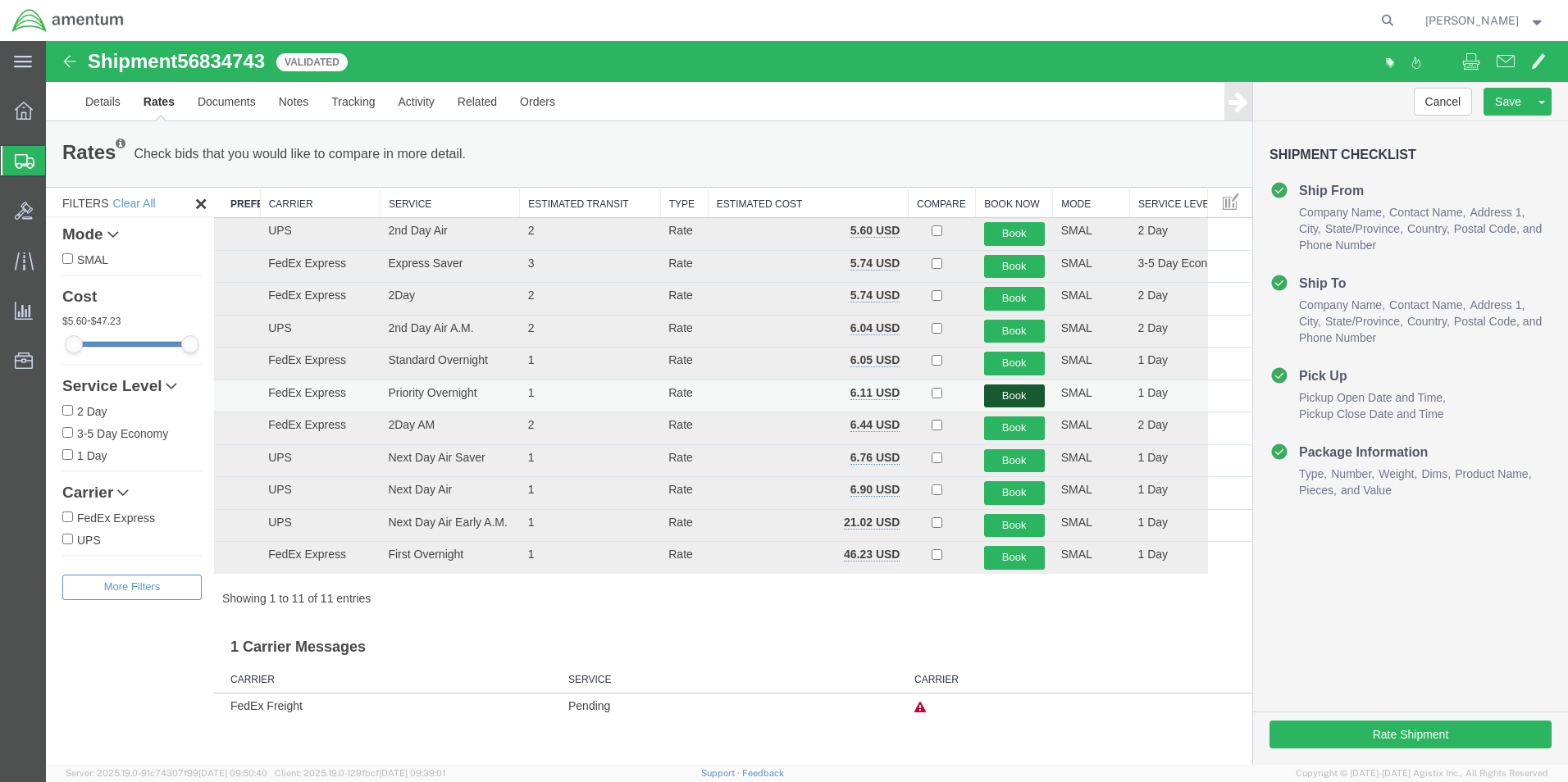
click at [1013, 390] on button "Book" at bounding box center [1014, 396] width 61 height 24
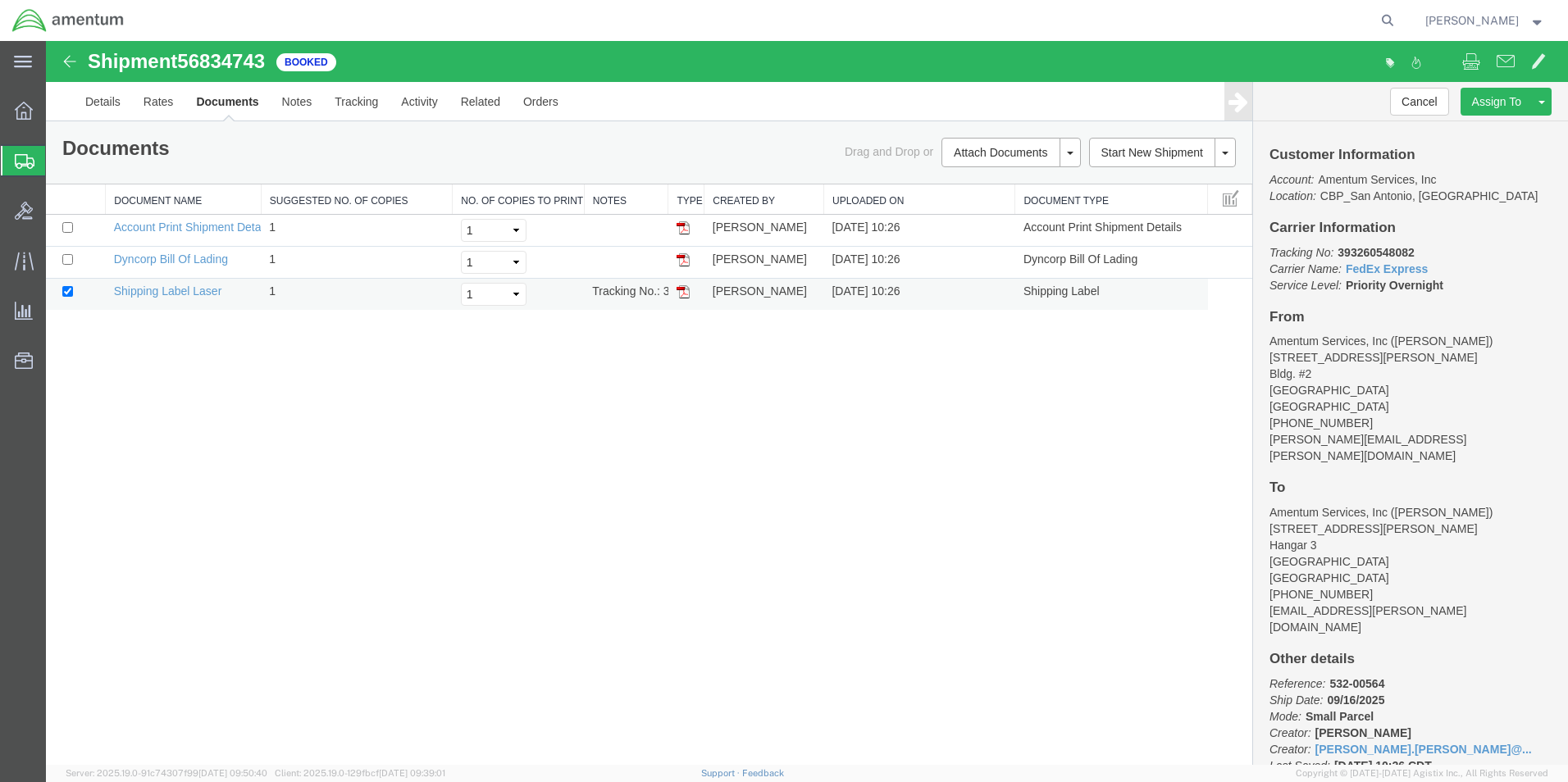
click at [681, 293] on img at bounding box center [682, 291] width 13 height 13
click at [96, 106] on link "Details" at bounding box center [103, 102] width 58 height 39
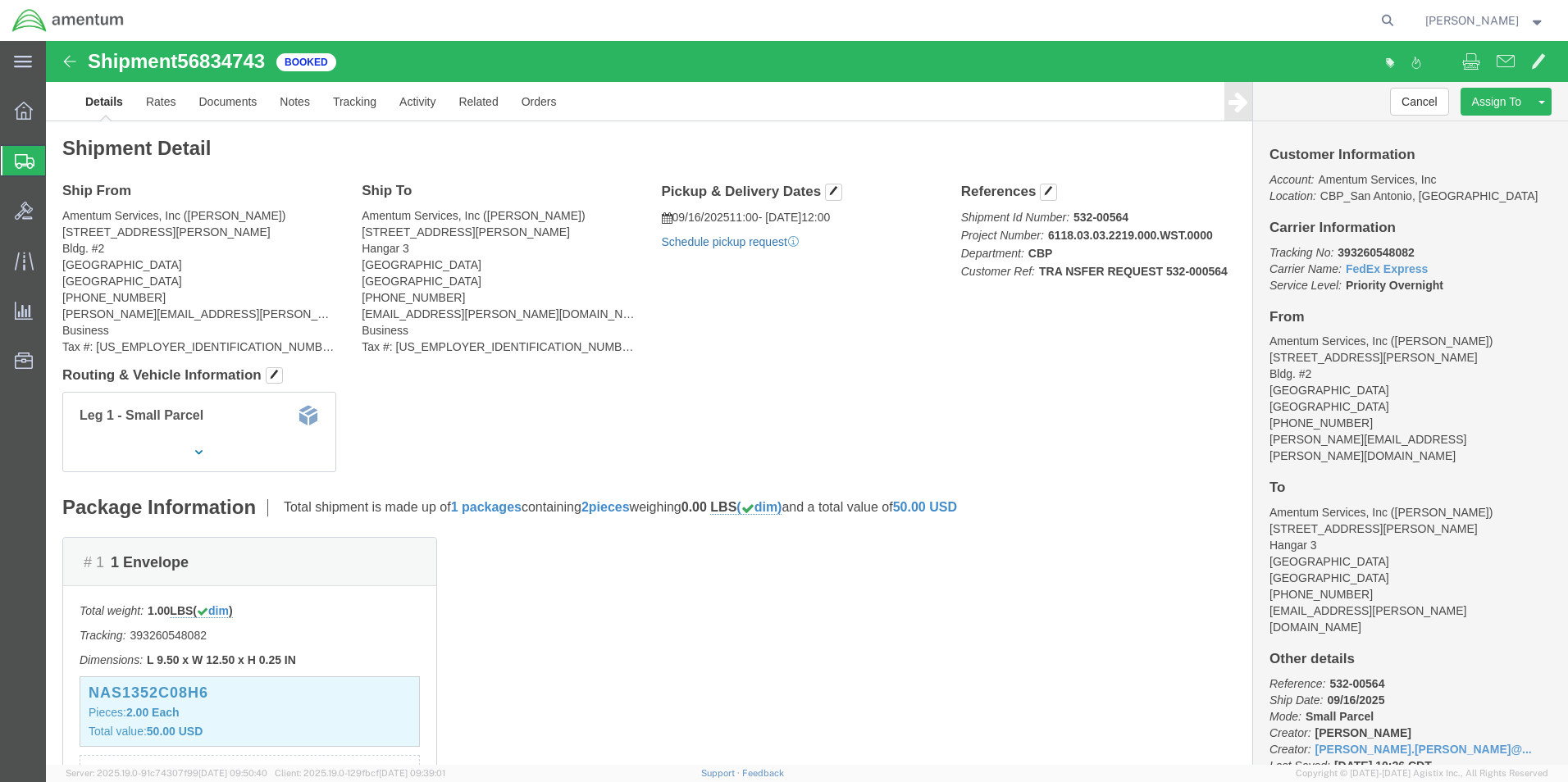
click link "Schedule pickup request"
click span "button"
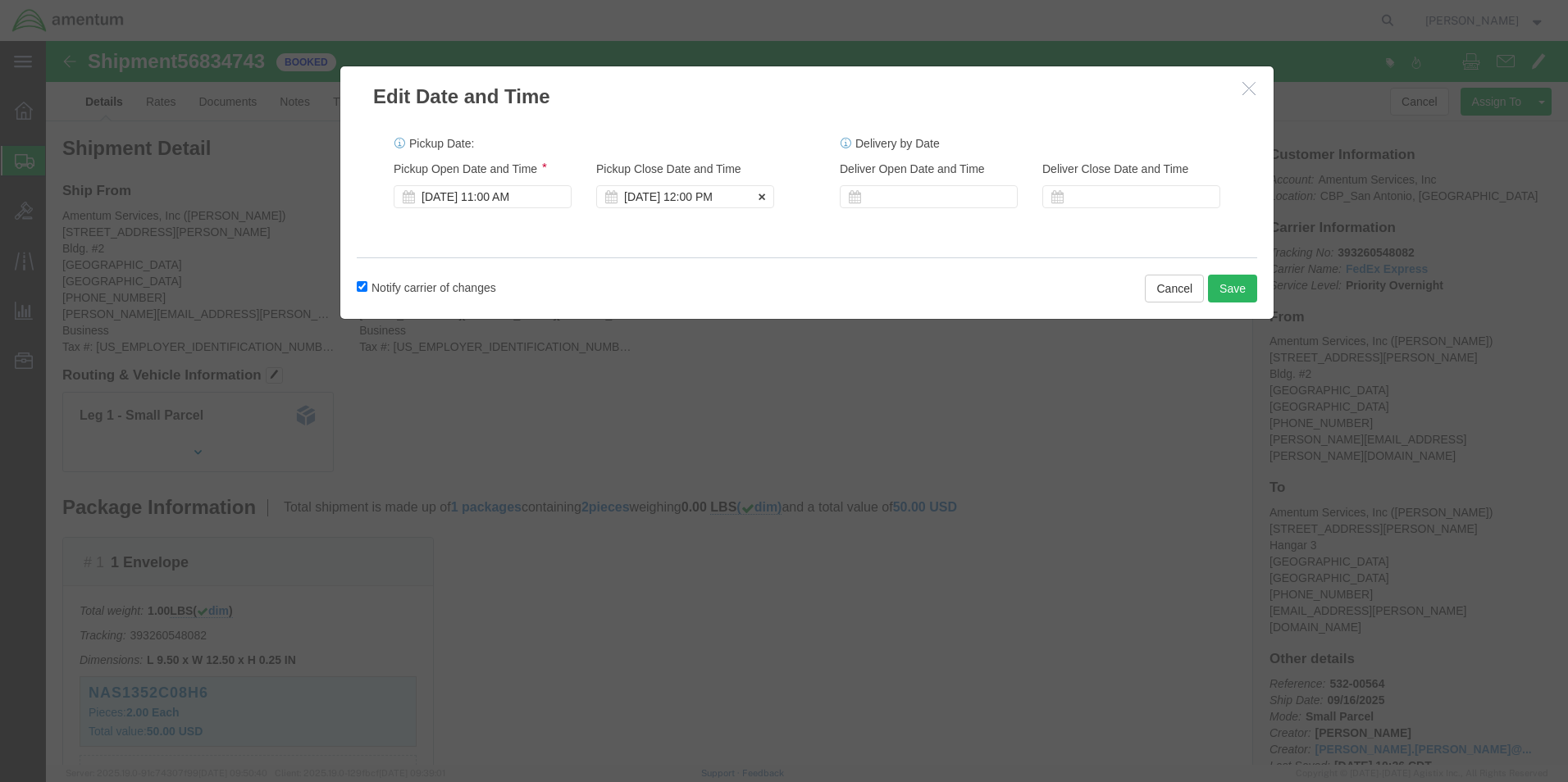
click div "Sep 16 2025 12:00 PM"
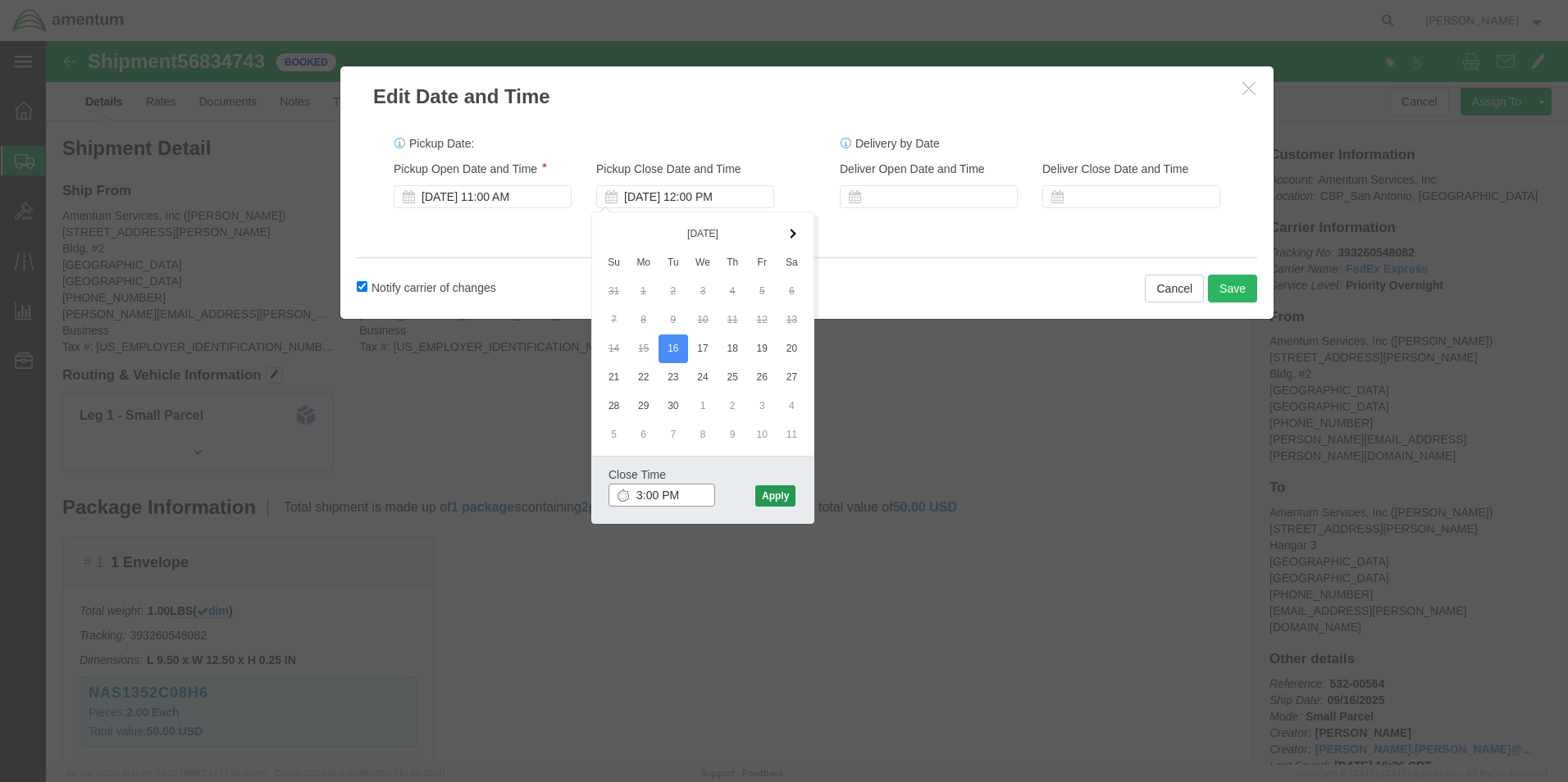
type input "3:00 PM"
click button "Apply"
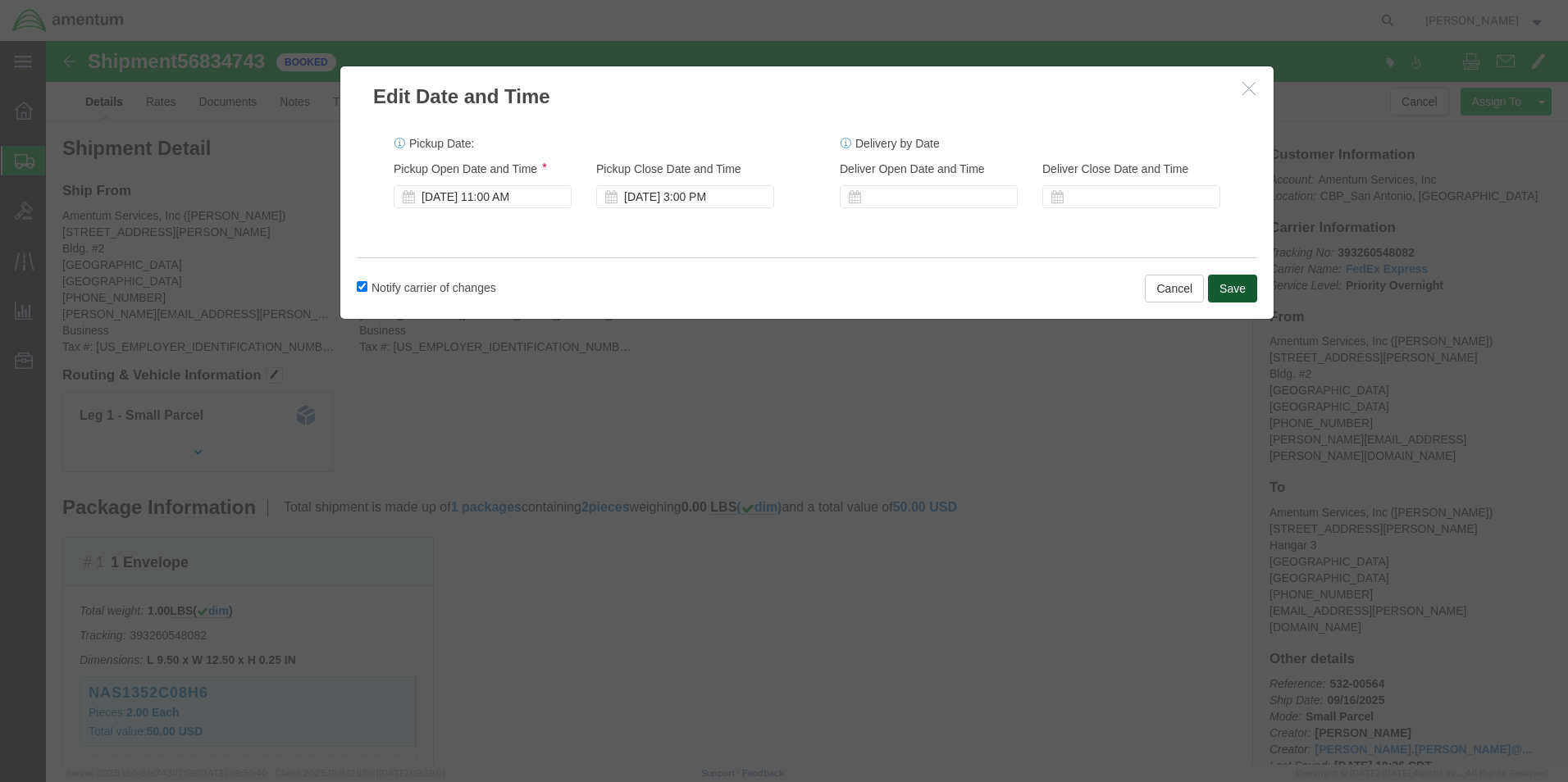
click button "Save"
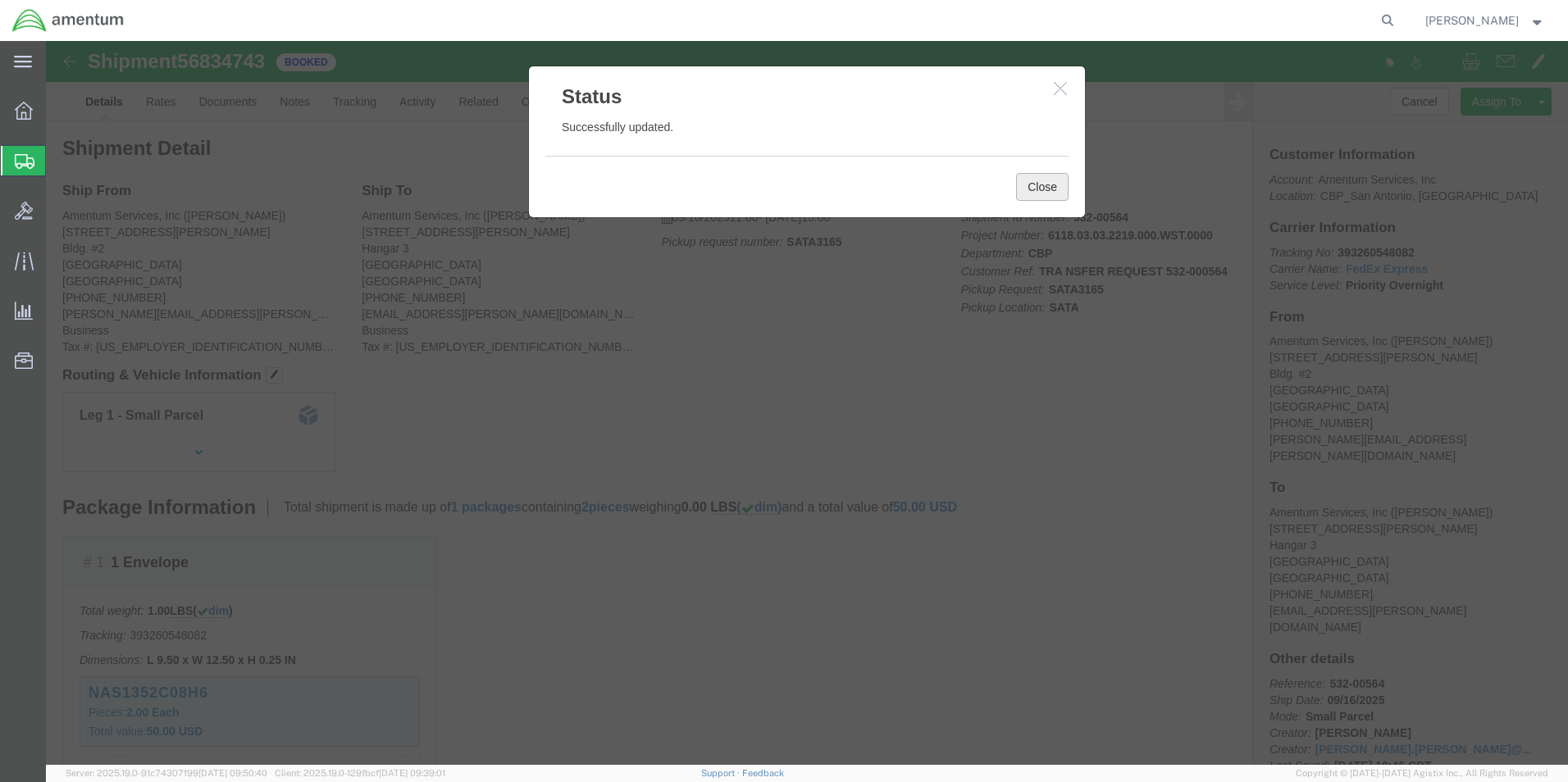
click button "Close"
